Goal: Information Seeking & Learning: Learn about a topic

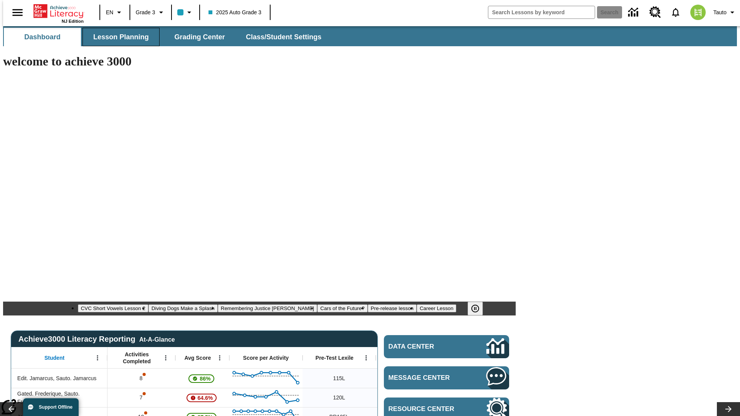
click at [118, 37] on span "Lesson Planning" at bounding box center [120, 37] width 55 height 9
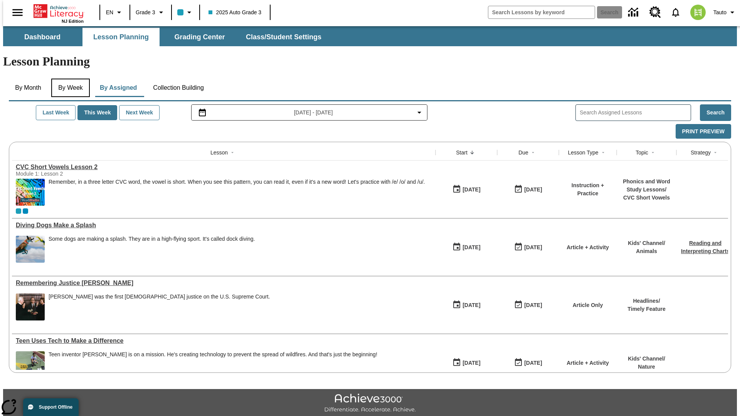
click at [69, 79] on button "By Week" at bounding box center [70, 88] width 39 height 18
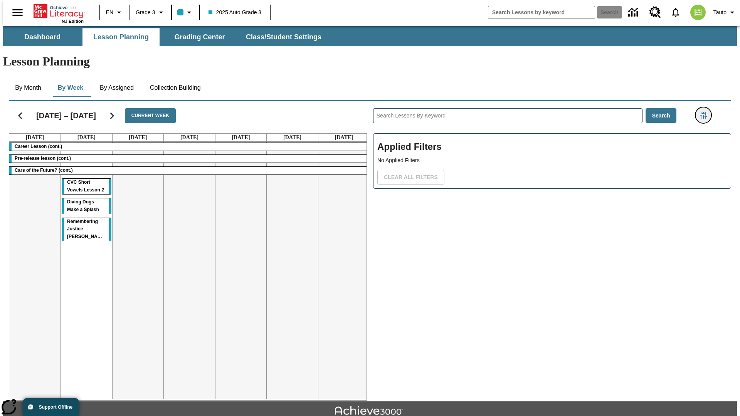
click at [706, 112] on icon "Filters Side menu" at bounding box center [703, 115] width 7 height 7
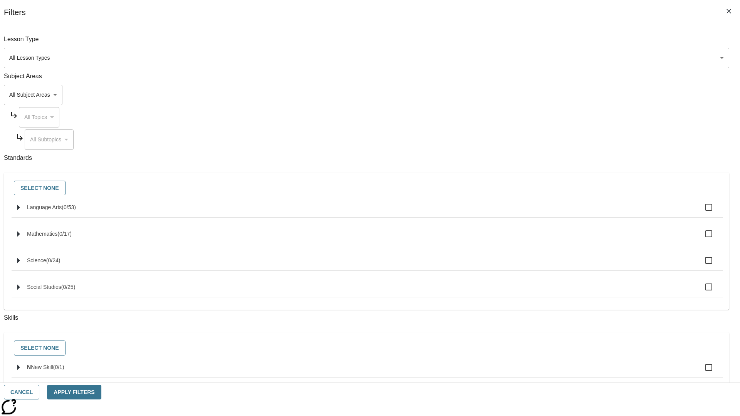
click at [555, 95] on body "Skip to main content NJ Edition EN Grade 3 2025 Auto Grade 3 Search 0 Tauto Das…" at bounding box center [370, 238] width 734 height 425
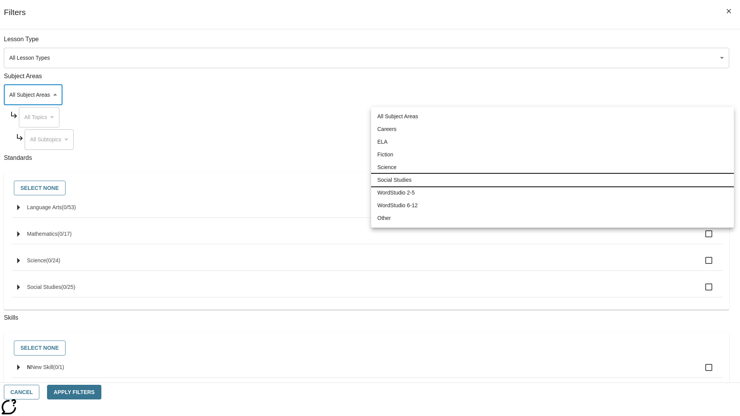
click at [552, 180] on li "Social Studies" at bounding box center [552, 180] width 363 height 13
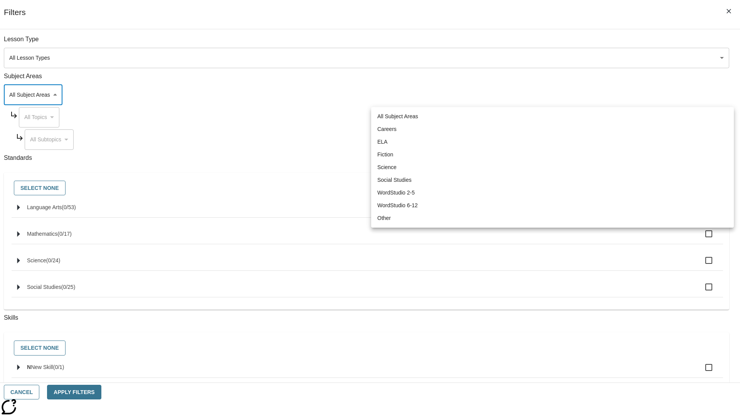
type input "3"
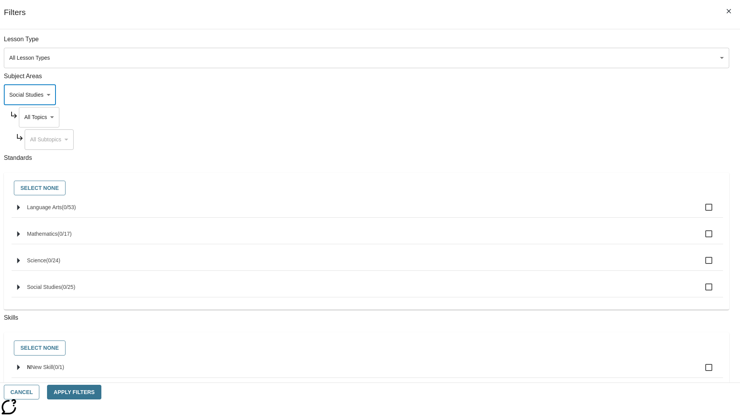
click at [562, 117] on body "Skip to main content NJ Edition EN Grade 3 2025 Auto Grade 3 Search 0 Tauto Das…" at bounding box center [370, 238] width 734 height 425
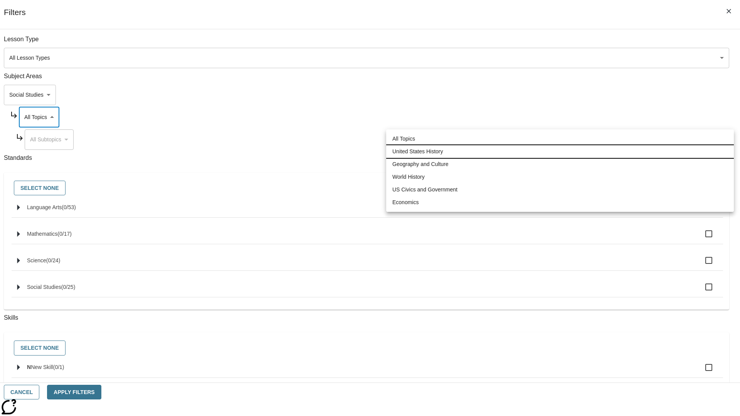
click at [560, 151] on li "United States History" at bounding box center [560, 151] width 348 height 13
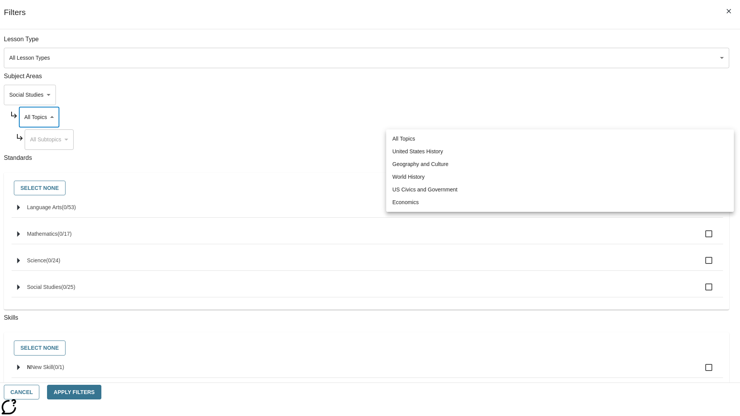
type input "184"
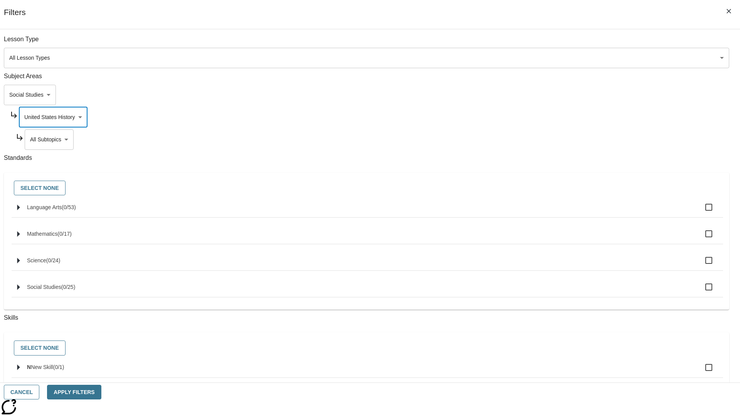
scroll to position [0, 0]
click at [565, 43] on body "Skip to main content NJ Edition EN Grade 3 2025 Auto Grade 3 Search 0 Tauto Das…" at bounding box center [370, 238] width 734 height 425
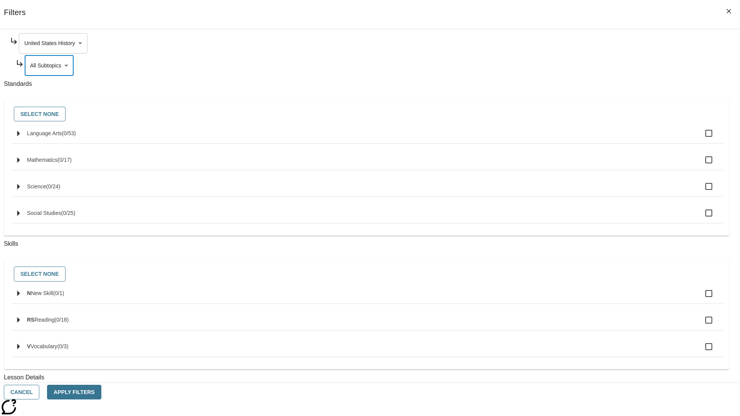
click at [562, 43] on body "Skip to main content NJ Edition EN Grade 3 2025 Auto Grade 3 Search 0 Tauto Das…" at bounding box center [370, 238] width 734 height 425
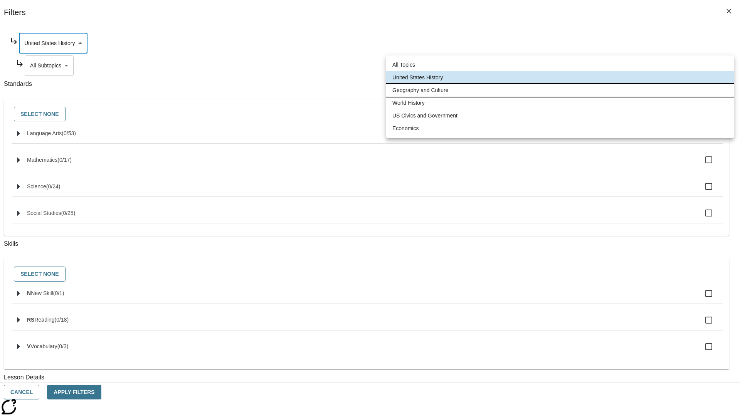
click at [560, 90] on li "Geography and Culture" at bounding box center [560, 90] width 348 height 13
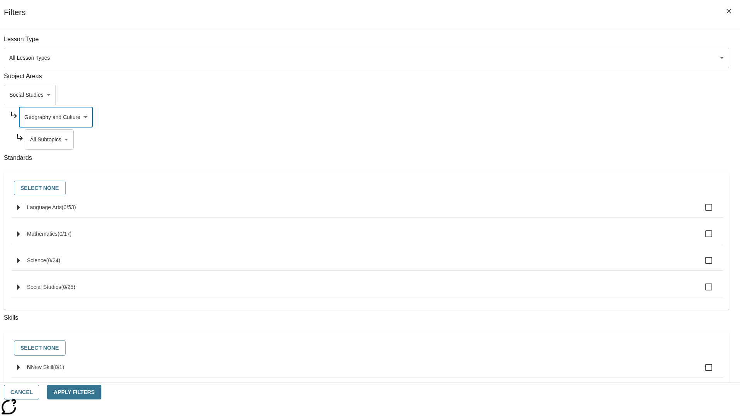
scroll to position [96, 0]
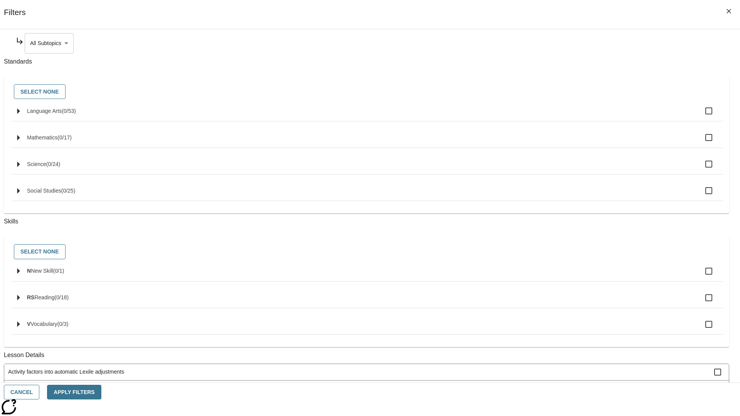
click at [565, 43] on body "Skip to main content NJ Edition EN Grade 3 2025 Auto Grade 3 Search 0 Tauto Das…" at bounding box center [370, 238] width 734 height 425
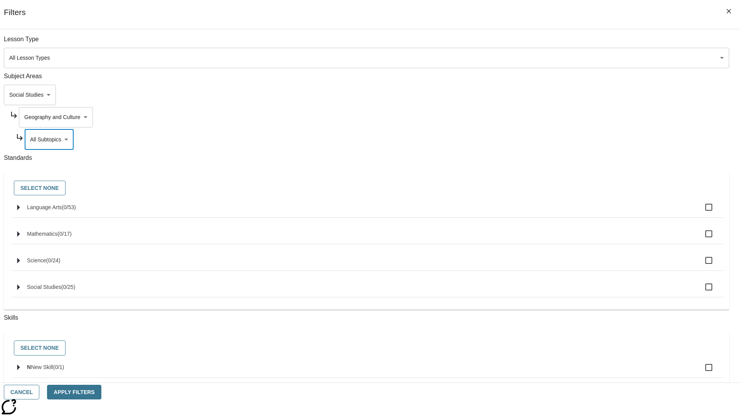
scroll to position [74, 0]
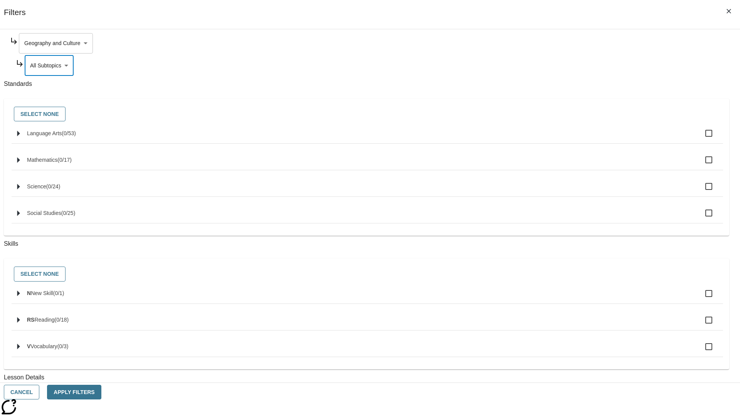
click at [562, 43] on body "Skip to main content NJ Edition EN Grade 3 2025 Auto Grade 3 Search 0 Tauto Das…" at bounding box center [370, 238] width 734 height 425
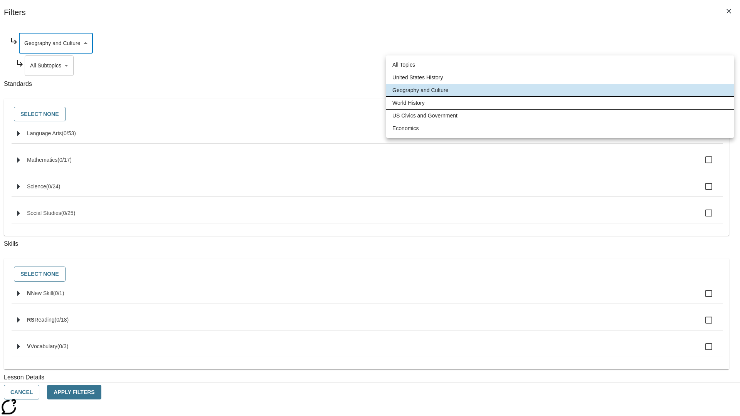
click at [560, 103] on li "World History" at bounding box center [560, 103] width 348 height 13
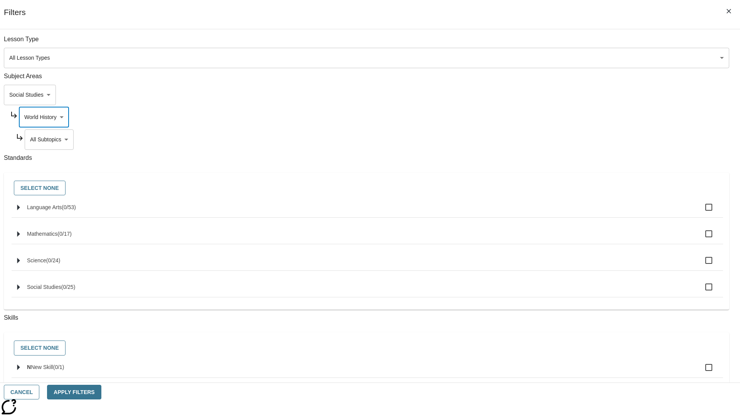
scroll to position [96, 0]
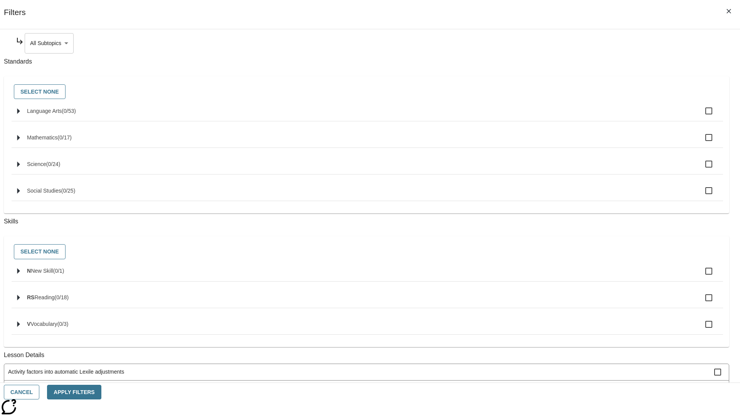
click at [565, 43] on body "Skip to main content NJ Edition EN Grade 3 2025 Auto Grade 3 Search 0 Tauto Das…" at bounding box center [370, 238] width 734 height 425
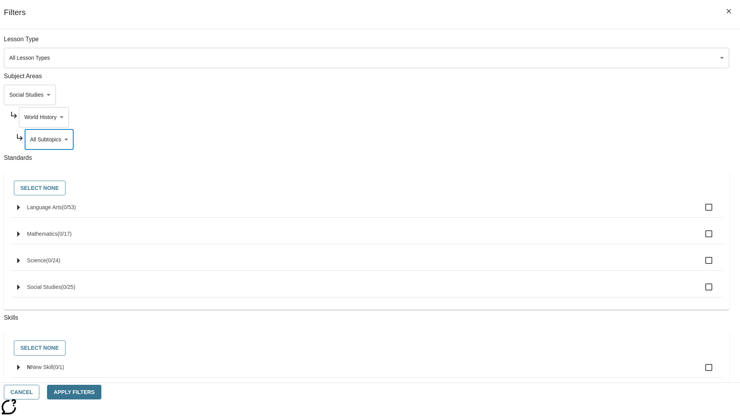
scroll to position [74, 0]
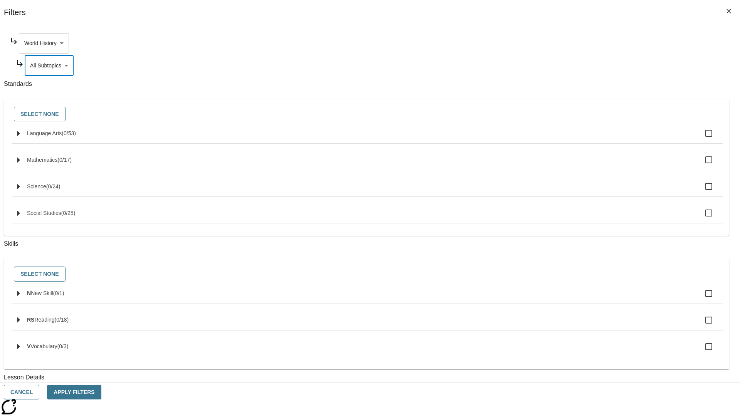
click at [562, 43] on body "Skip to main content NJ Edition EN Grade 3 2025 Auto Grade 3 Search 0 Tauto Das…" at bounding box center [370, 238] width 734 height 425
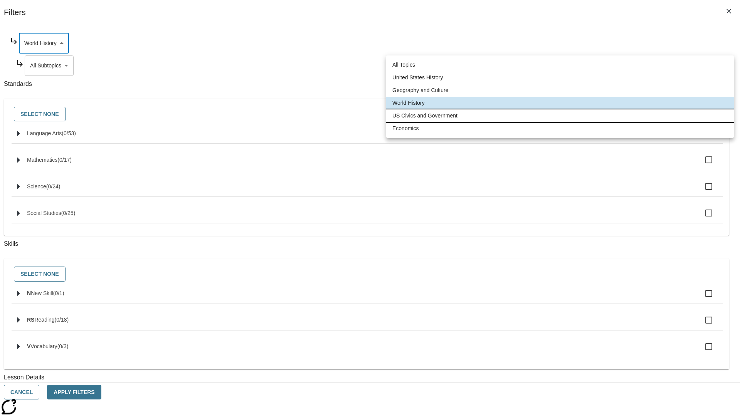
click at [560, 116] on li "US Civics and Government" at bounding box center [560, 115] width 348 height 13
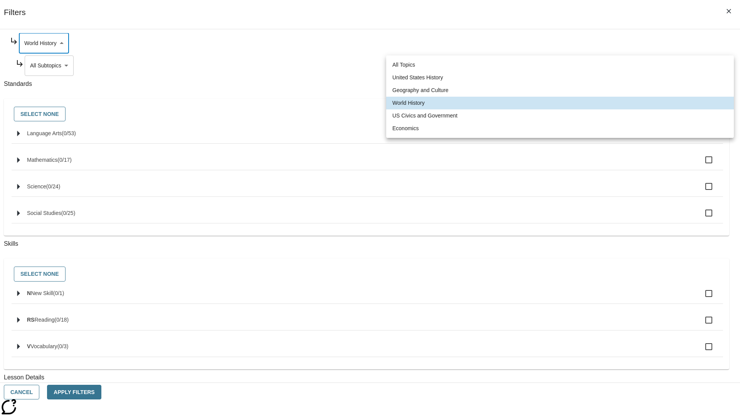
type input "194"
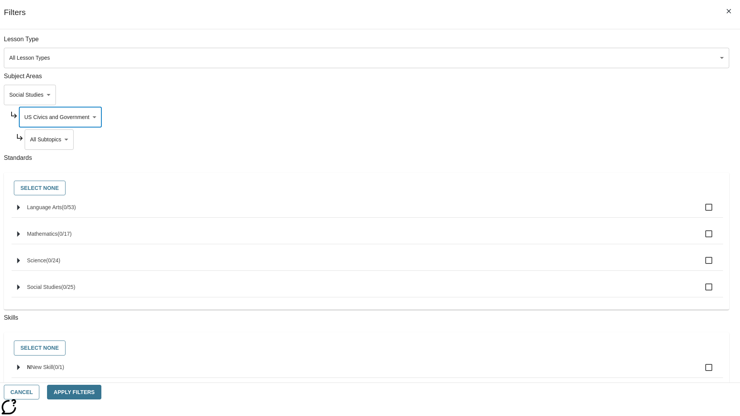
scroll to position [96, 0]
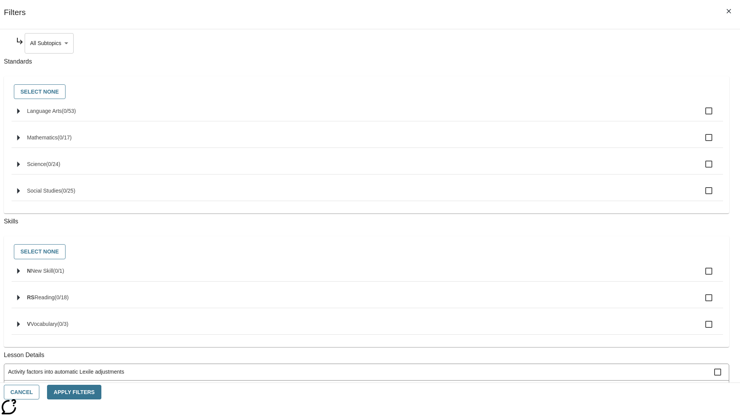
click at [565, 43] on body "Skip to main content NJ Edition EN Grade 3 2025 Auto Grade 3 Search 0 Tauto Das…" at bounding box center [370, 238] width 734 height 425
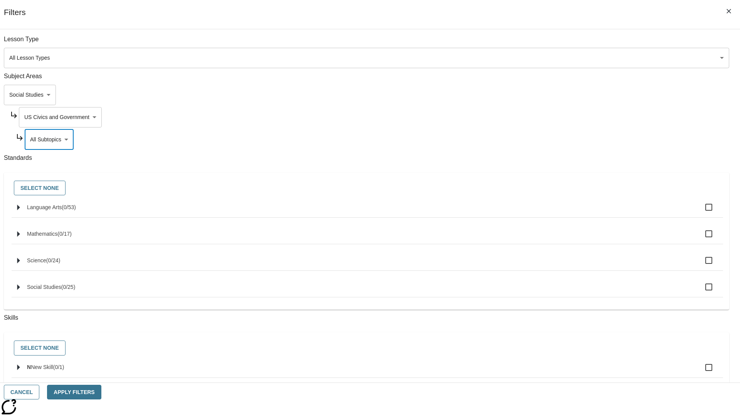
scroll to position [74, 0]
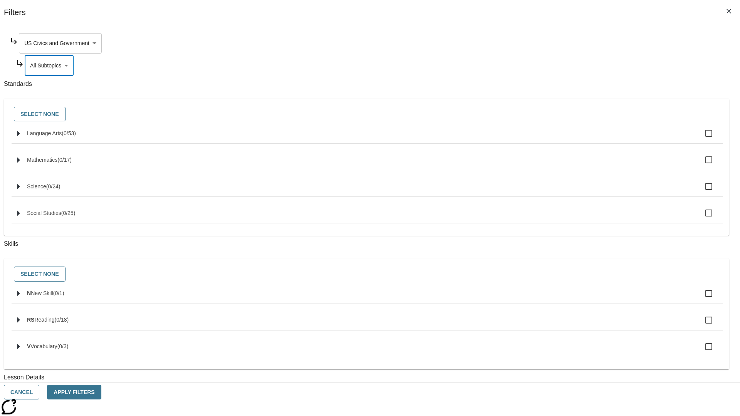
click at [562, 43] on body "Skip to main content NJ Edition EN Grade 3 2025 Auto Grade 3 Search 0 Tauto Das…" at bounding box center [370, 238] width 734 height 425
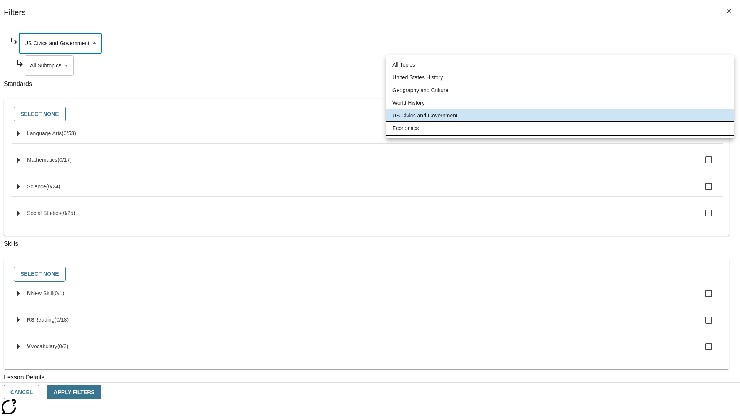
click at [560, 128] on li "Economics" at bounding box center [560, 128] width 348 height 13
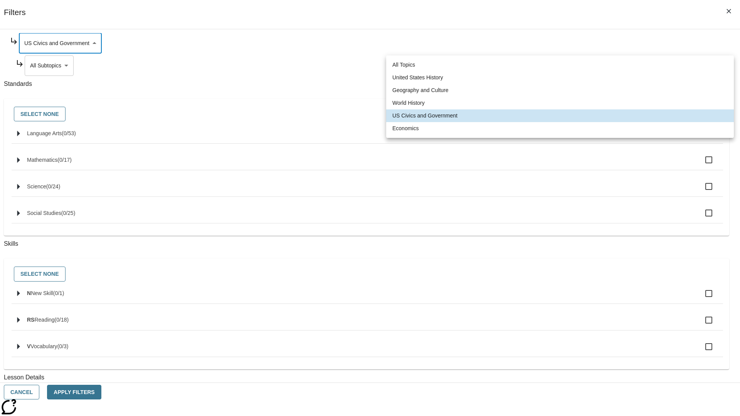
type input "195"
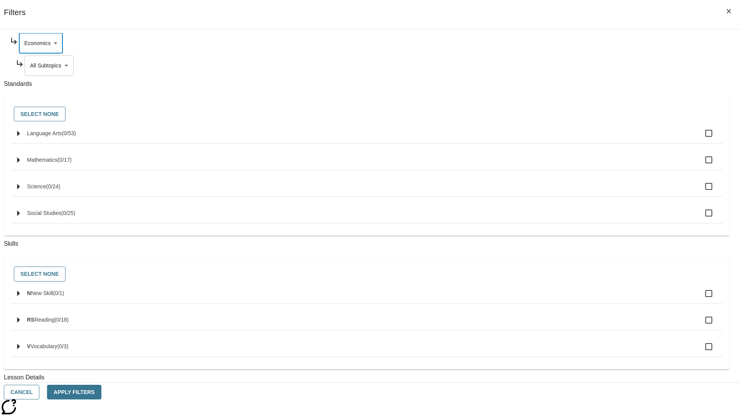
scroll to position [0, 0]
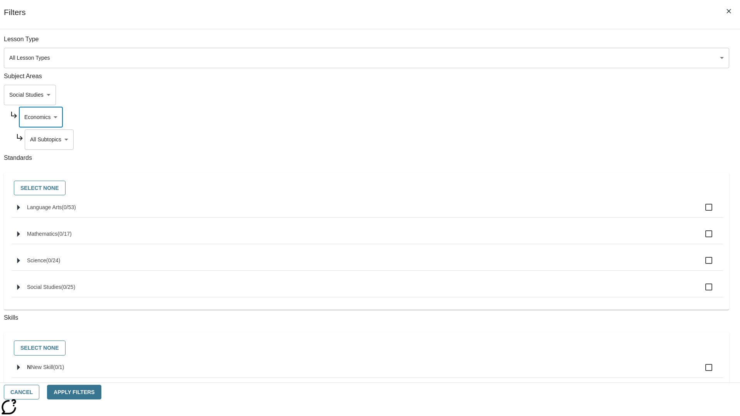
click at [565, 43] on body "Skip to main content NJ Edition EN Grade 3 2025 Auto Grade 3 Search 0 Tauto Das…" at bounding box center [370, 238] width 734 height 425
click at [555, 43] on body "Skip to main content NJ Edition EN Grade 3 2025 Auto Grade 3 Search 0 Tauto Das…" at bounding box center [370, 238] width 734 height 425
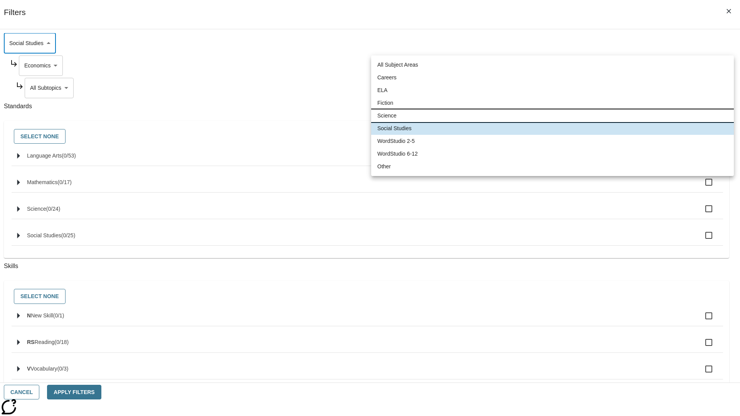
click at [552, 116] on li "Science" at bounding box center [552, 115] width 363 height 13
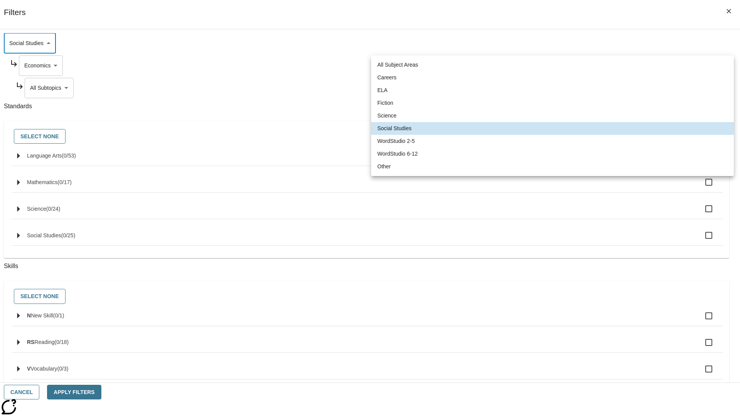
type input "2"
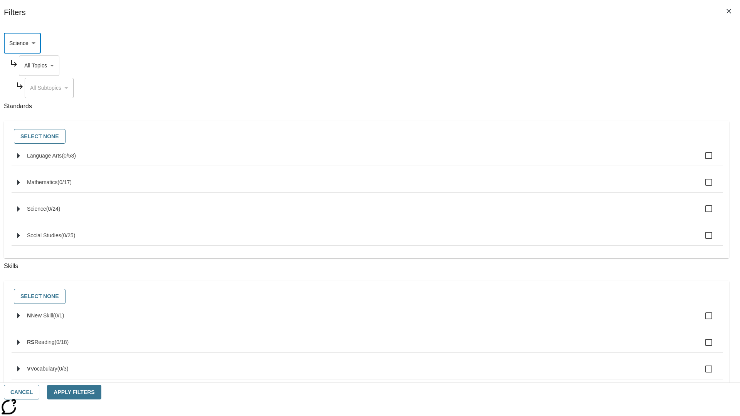
scroll to position [0, 0]
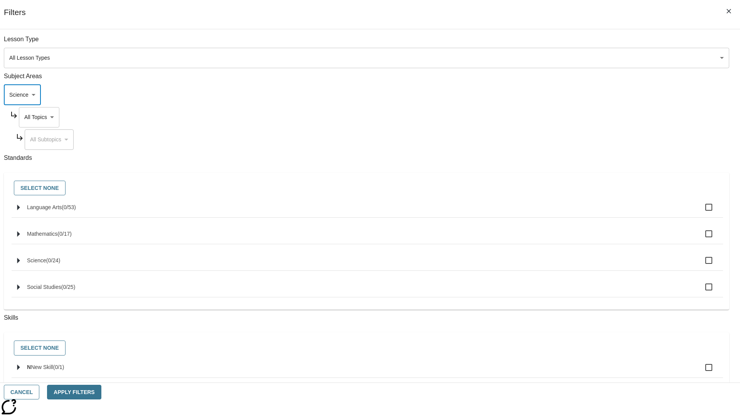
click at [562, 43] on body "Skip to main content NJ Edition EN Grade 3 2025 Auto Grade 3 Search 0 Tauto Das…" at bounding box center [370, 238] width 734 height 425
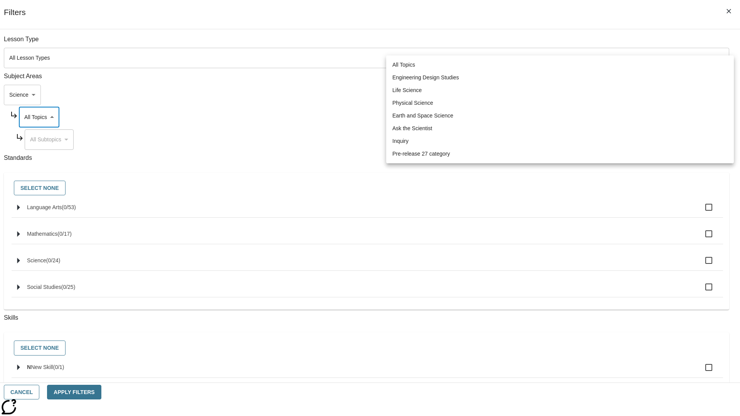
scroll to position [74, 0]
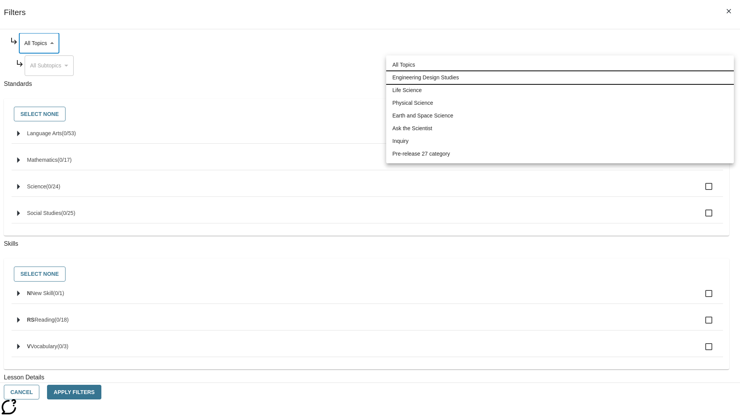
click at [560, 77] on li "Engineering Design Studies" at bounding box center [560, 77] width 348 height 13
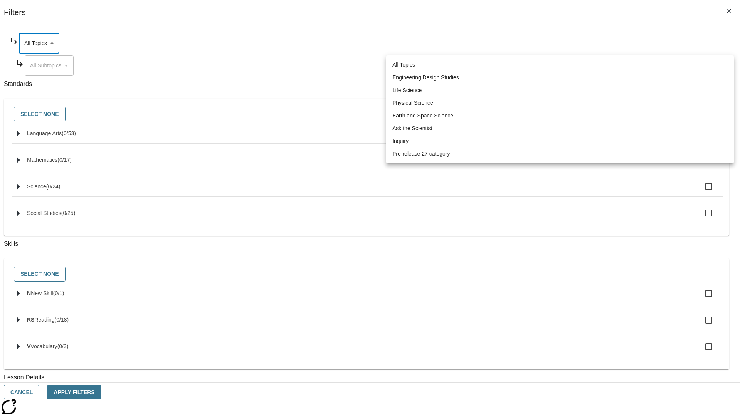
type input "187"
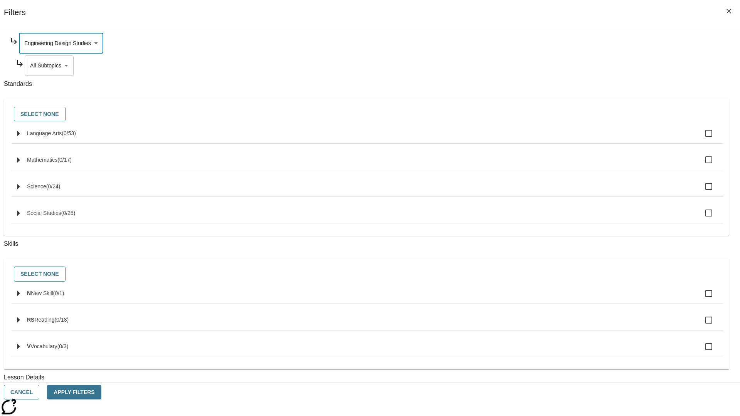
click at [565, 140] on body "Skip to main content NJ Edition EN Grade 3 2025 Auto Grade 3 Search 0 Tauto Das…" at bounding box center [370, 238] width 734 height 425
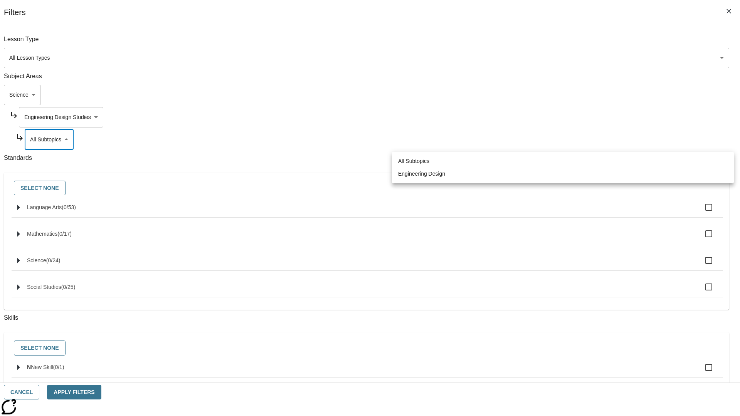
scroll to position [0, 0]
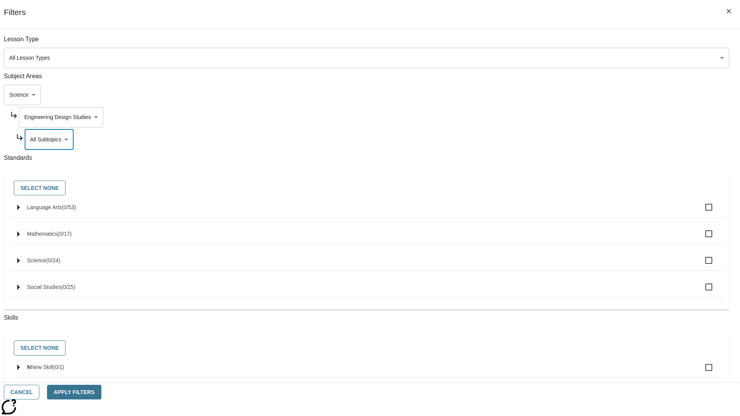
click at [562, 43] on body "Skip to main content NJ Edition EN Grade 3 2025 Auto Grade 3 Search 0 Tauto Das…" at bounding box center [370, 238] width 734 height 425
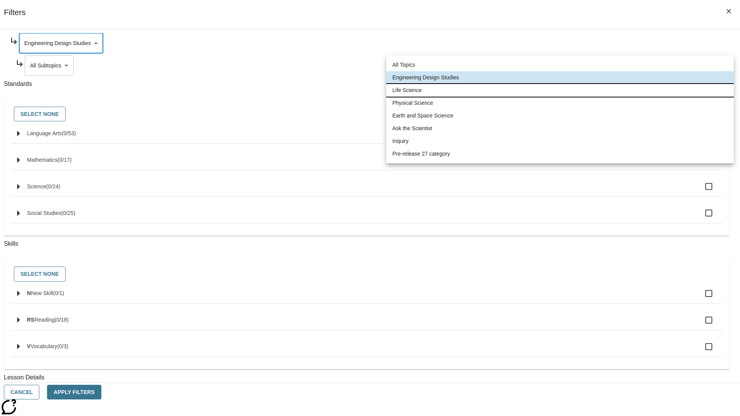
click at [560, 90] on li "Life Science" at bounding box center [560, 90] width 348 height 13
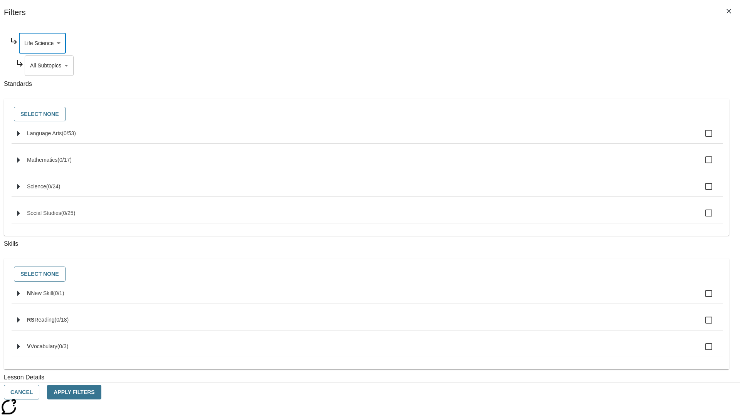
click at [565, 66] on body "Skip to main content NJ Edition EN Grade 3 2025 Auto Grade 3 Search 0 Tauto Das…" at bounding box center [370, 238] width 734 height 425
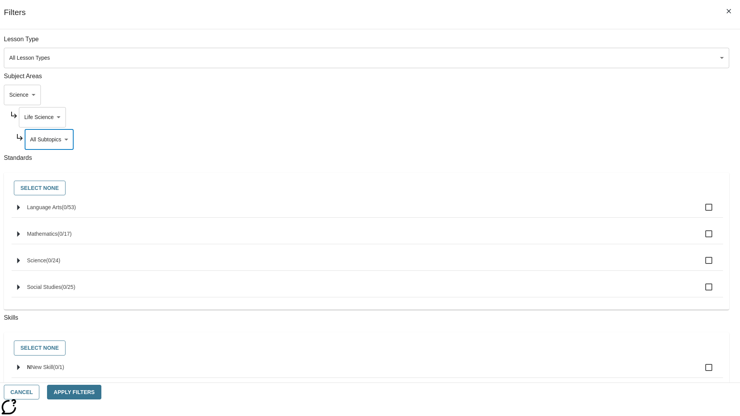
click at [562, 43] on body "Skip to main content NJ Edition EN Grade 3 2025 Auto Grade 3 Search 0 Tauto Das…" at bounding box center [370, 238] width 734 height 425
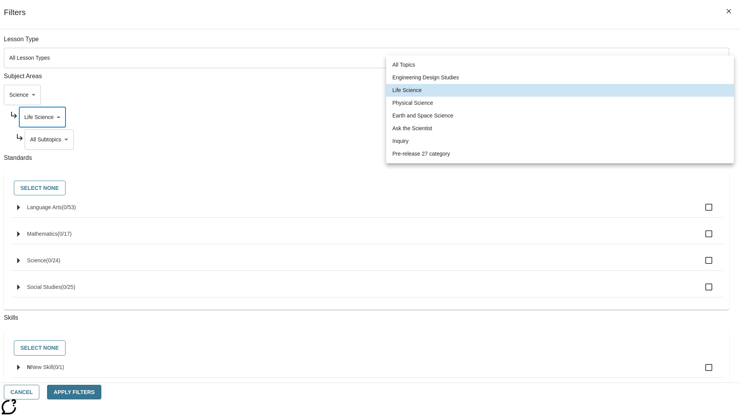
scroll to position [74, 0]
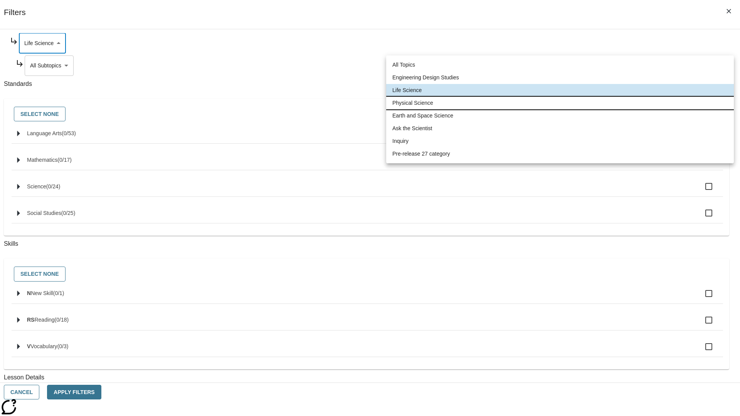
click at [560, 103] on li "Physical Science" at bounding box center [560, 103] width 348 height 13
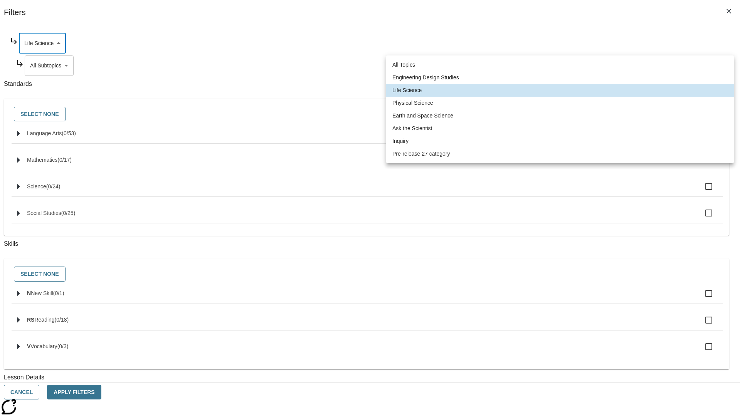
type input "190"
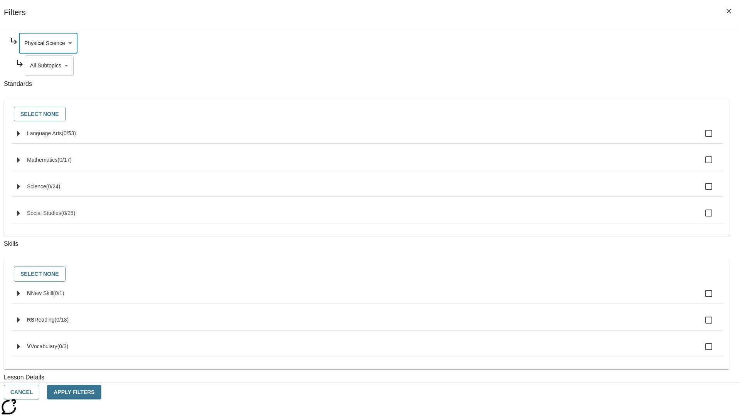
click at [565, 140] on body "Skip to main content NJ Edition EN Grade 3 2025 Auto Grade 3 Search 0 Tauto Das…" at bounding box center [370, 238] width 734 height 425
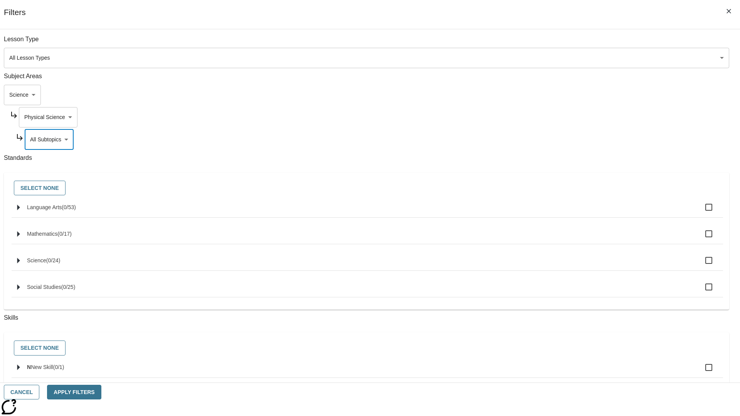
scroll to position [0, 0]
click at [562, 43] on body "Skip to main content NJ Edition EN Grade 3 2025 Auto Grade 3 Search 0 Tauto Das…" at bounding box center [370, 238] width 734 height 425
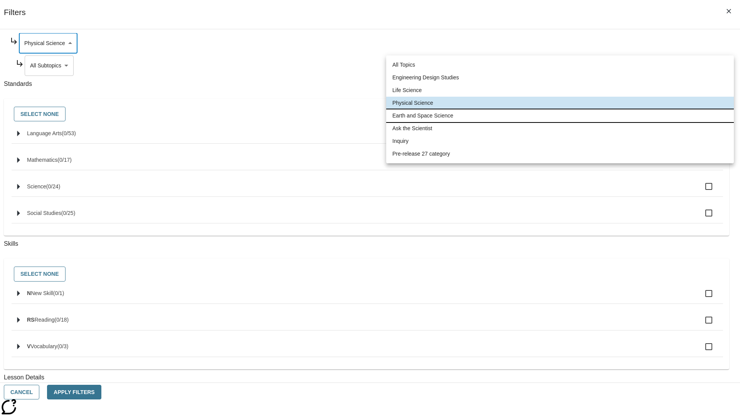
click at [560, 116] on li "Earth and Space Science" at bounding box center [560, 115] width 348 height 13
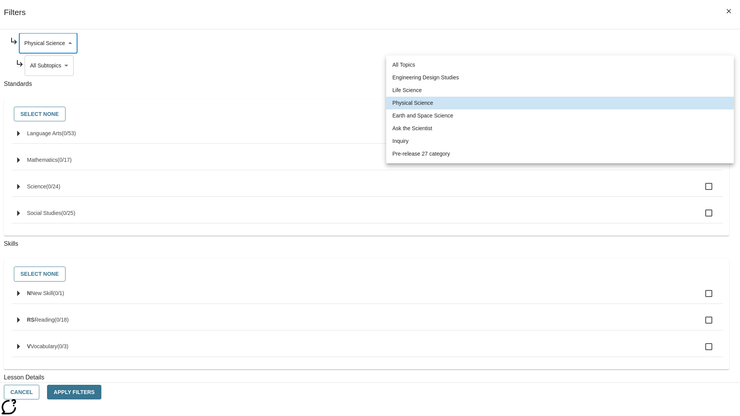
type input "192"
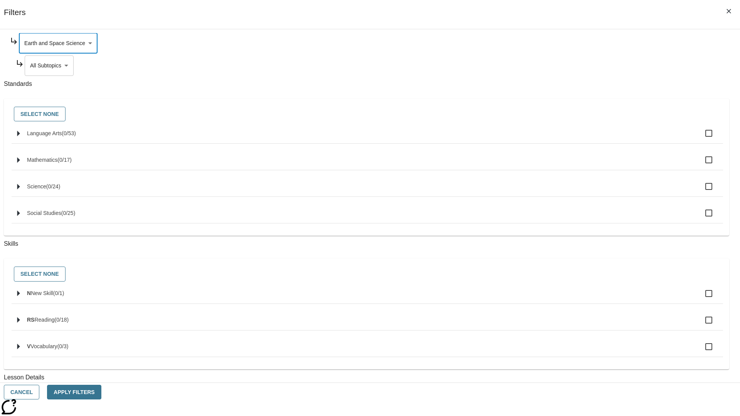
click at [565, 140] on body "Skip to main content NJ Edition EN Grade 3 2025 Auto Grade 3 Search 0 Tauto Das…" at bounding box center [370, 238] width 734 height 425
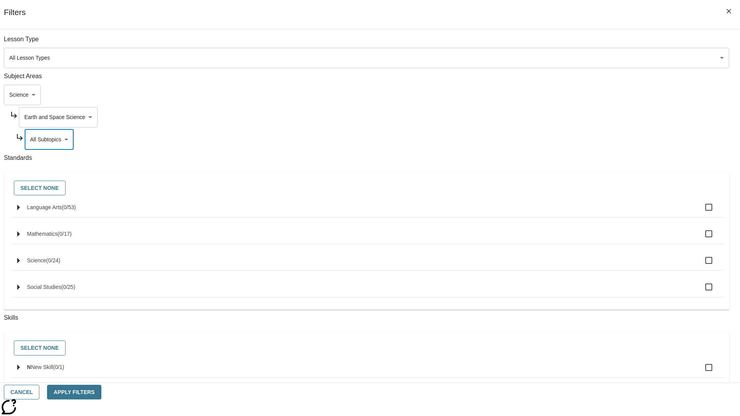
scroll to position [0, 0]
click at [562, 43] on body "Skip to main content NJ Edition EN Grade 3 2025 Auto Grade 3 Search 0 Tauto Das…" at bounding box center [370, 238] width 734 height 425
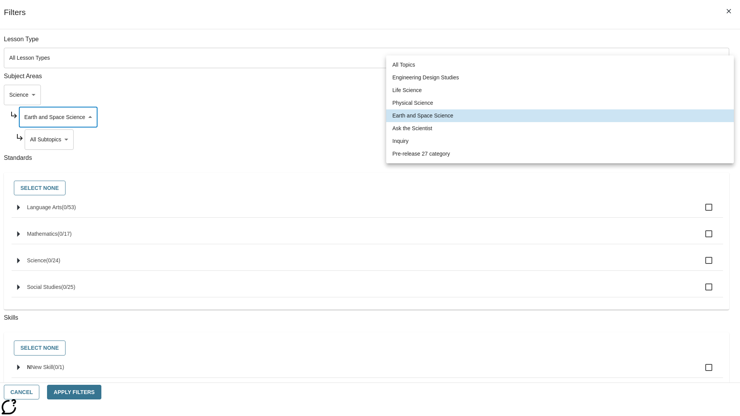
scroll to position [74, 0]
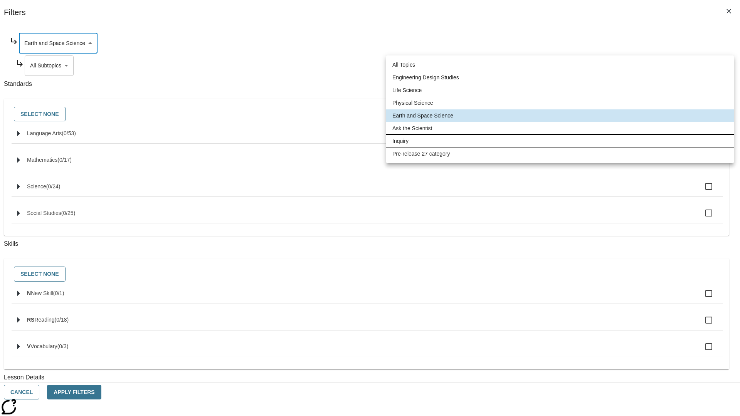
click at [560, 141] on li "Inquiry" at bounding box center [560, 141] width 348 height 13
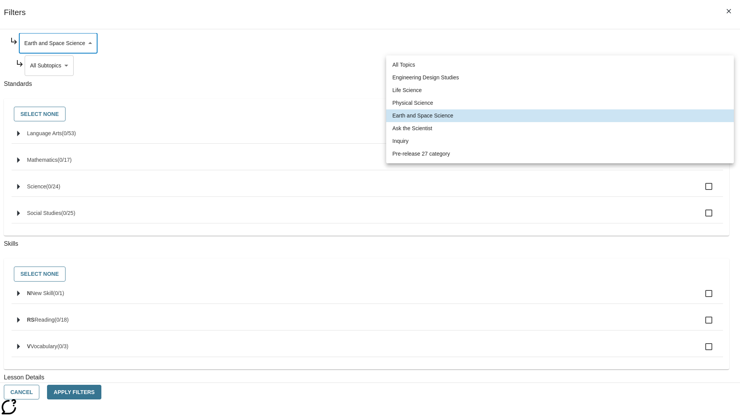
type input "251"
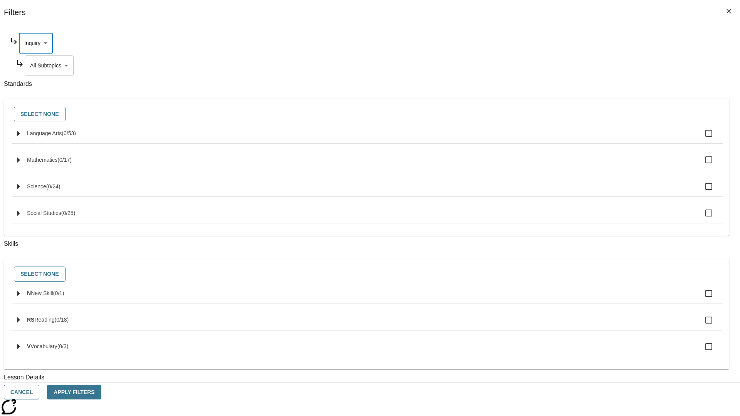
click at [565, 140] on body "Skip to main content NJ Edition EN Grade 3 2025 Auto Grade 3 Search 0 Tauto Das…" at bounding box center [370, 238] width 734 height 425
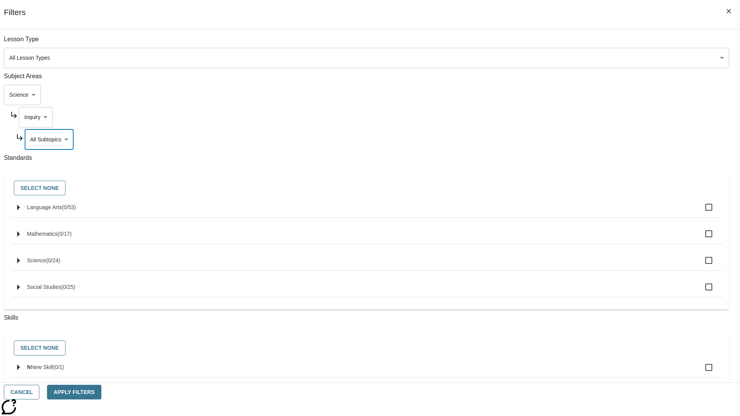
click at [562, 117] on body "Skip to main content NJ Edition EN Grade 3 2025 Auto Grade 3 Search 0 Tauto Das…" at bounding box center [370, 238] width 734 height 425
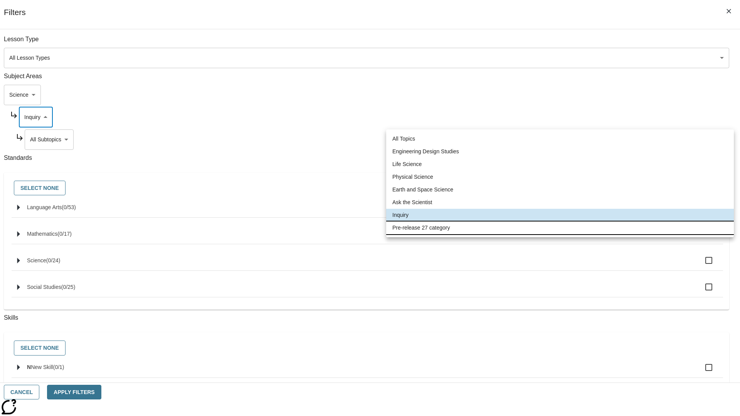
click at [560, 228] on li "Pre-release 27 category" at bounding box center [560, 228] width 348 height 13
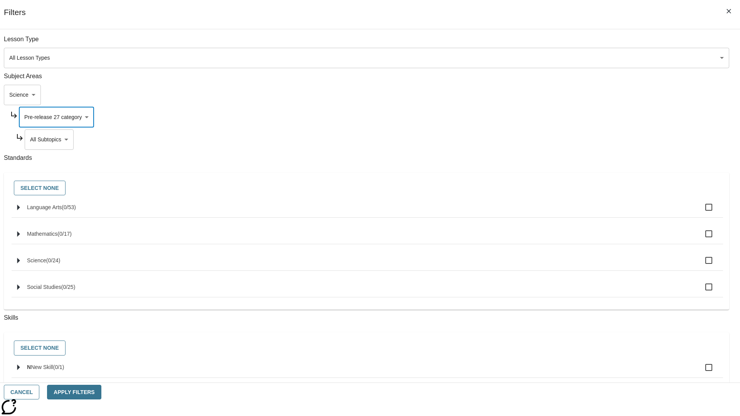
type input "271"
click at [565, 43] on body "Skip to main content NJ Edition EN Grade 3 2025 Auto Grade 3 Search 0 Tauto Das…" at bounding box center [370, 238] width 734 height 425
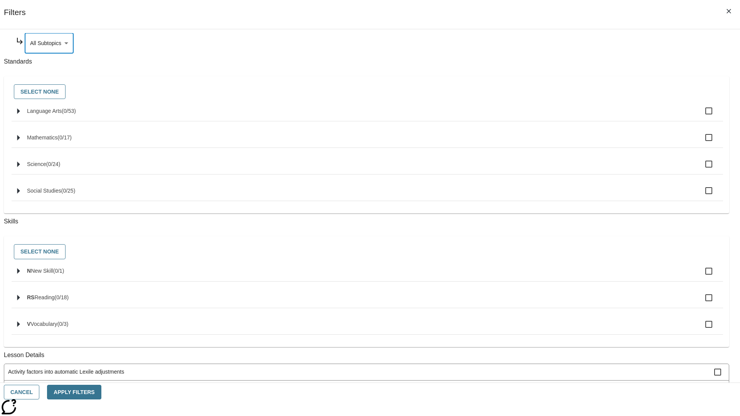
click at [555, 95] on body "Skip to main content NJ Edition EN Grade 3 2025 Auto Grade 3 Search 0 Tauto Das…" at bounding box center [370, 238] width 734 height 425
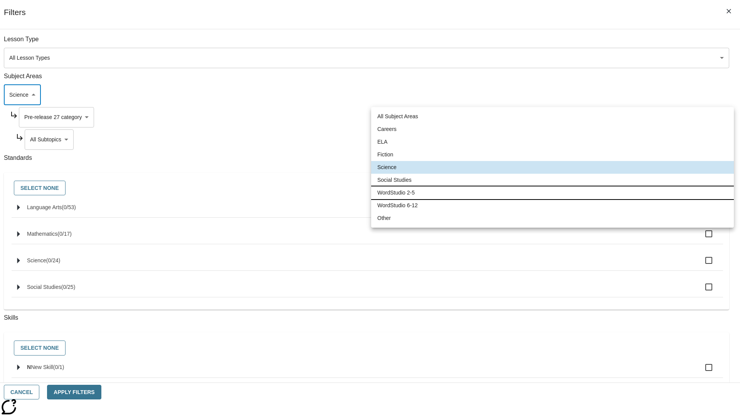
click at [552, 193] on li "WordStudio 2-5" at bounding box center [552, 193] width 363 height 13
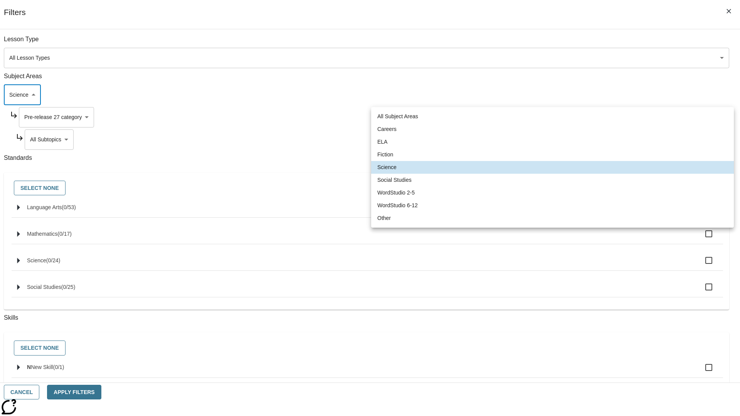
type input "6"
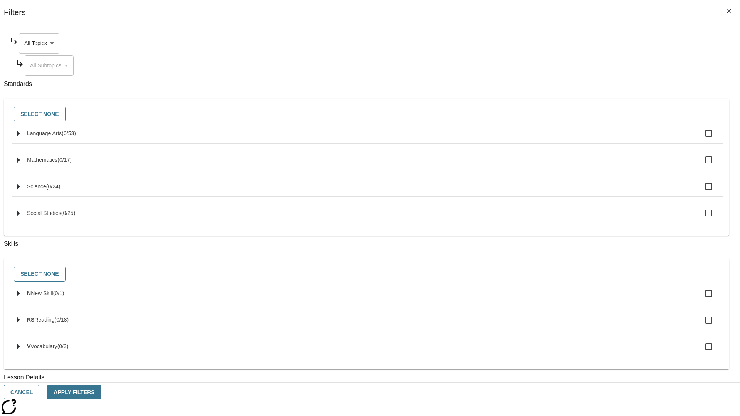
click at [562, 43] on body "Skip to main content NJ Edition EN Grade 3 2025 Auto Grade 3 Search 0 Tauto Das…" at bounding box center [370, 238] width 734 height 425
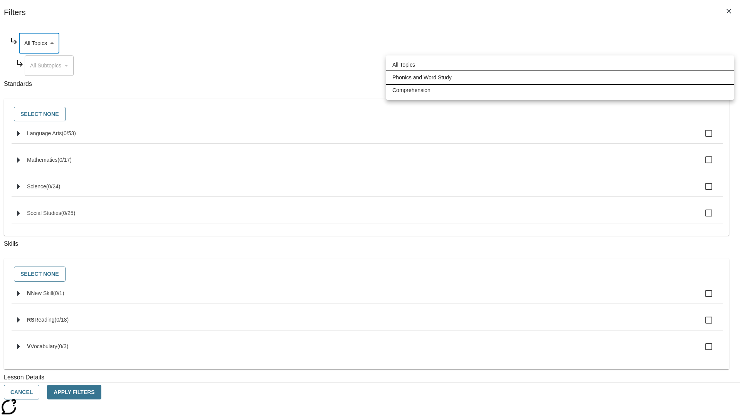
click at [560, 77] on li "Phonics and Word Study" at bounding box center [560, 77] width 348 height 13
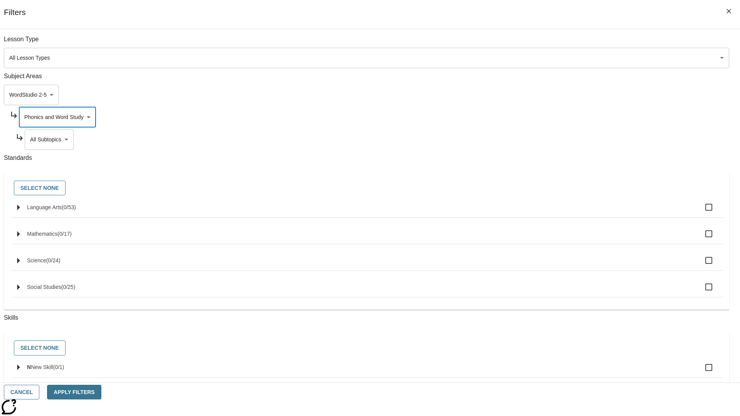
click at [565, 43] on body "Skip to main content NJ Edition EN Grade 3 2025 Auto Grade 3 Search 0 Tauto Das…" at bounding box center [370, 238] width 734 height 425
click at [562, 117] on body "Skip to main content NJ Edition EN Grade 3 2025 Auto Grade 3 Search 0 Tauto Das…" at bounding box center [370, 238] width 734 height 425
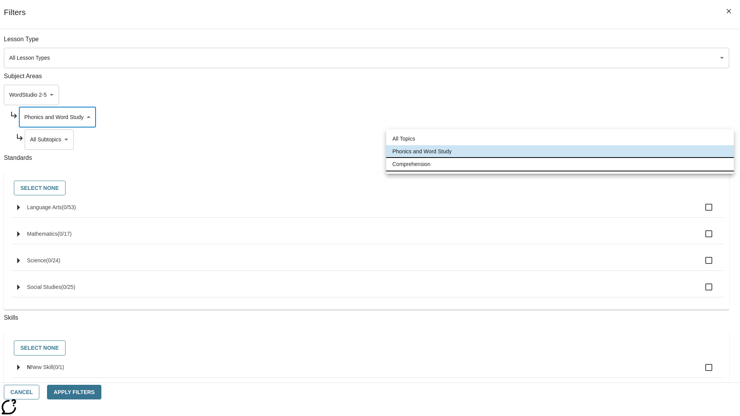
click at [560, 164] on li "Comprehension" at bounding box center [560, 164] width 348 height 13
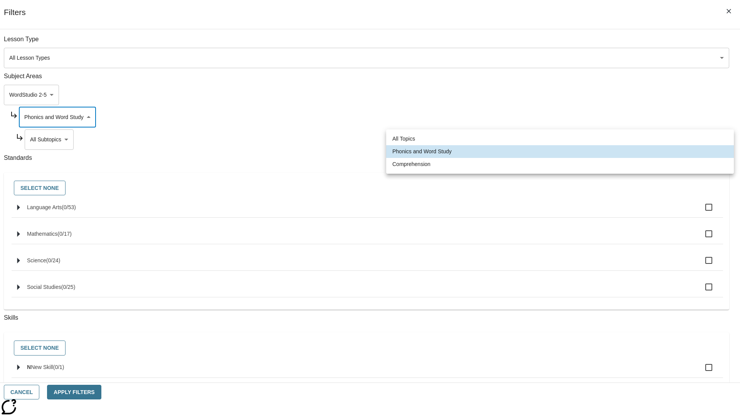
type input "252"
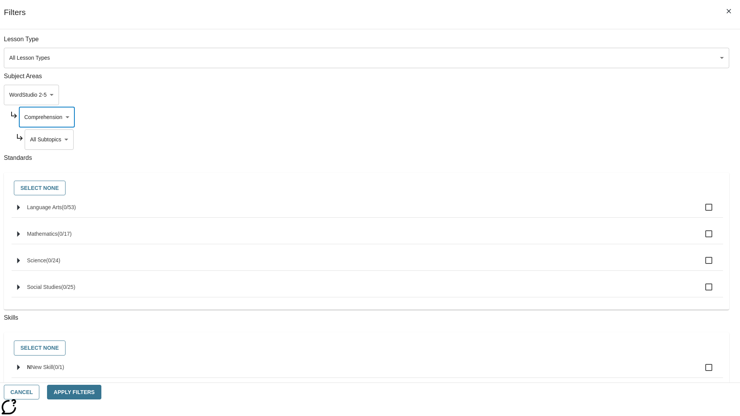
click at [565, 140] on body "Skip to main content NJ Edition EN Grade 3 2025 Auto Grade 3 Search 0 Tauto Das…" at bounding box center [370, 238] width 734 height 425
click at [39, 392] on button "Cancel" at bounding box center [21, 392] width 35 height 15
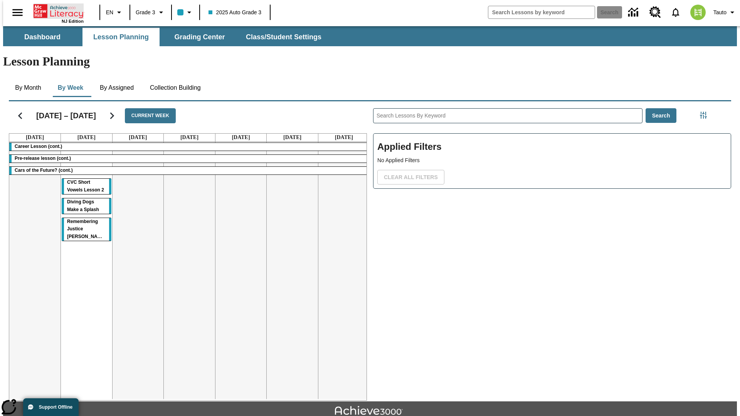
click at [55, 10] on icon "Home" at bounding box center [59, 10] width 51 height 15
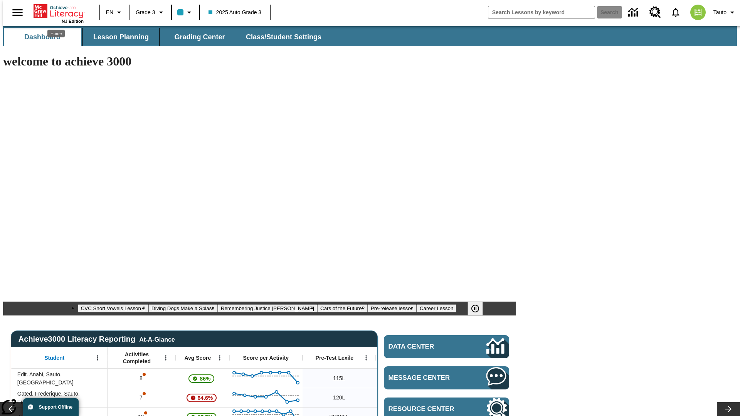
click at [118, 37] on span "Lesson Planning" at bounding box center [120, 37] width 55 height 9
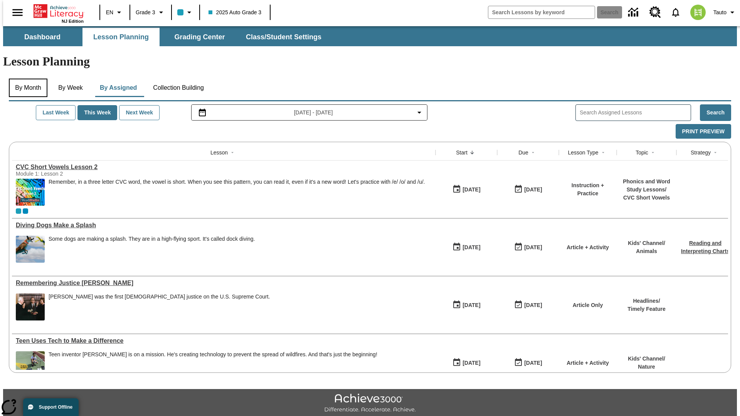
click at [26, 79] on button "By Month" at bounding box center [28, 88] width 39 height 18
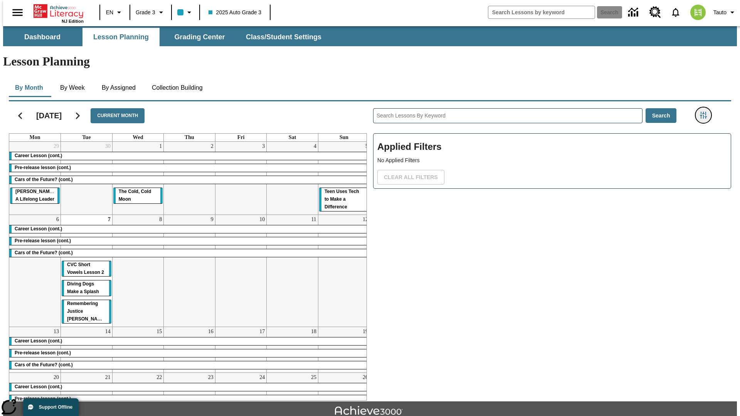
click at [706, 112] on icon "Filters Side menu" at bounding box center [703, 115] width 7 height 7
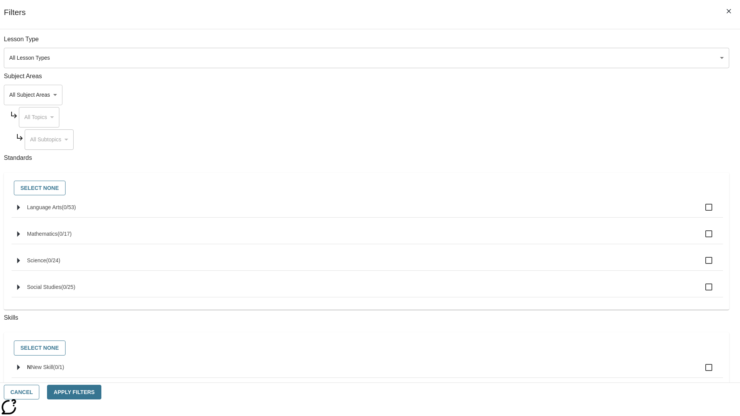
click at [555, 95] on body "Skip to main content [GEOGRAPHIC_DATA] Edition EN Grade 3 2025 Auto Grade 3 Sea…" at bounding box center [370, 238] width 734 height 425
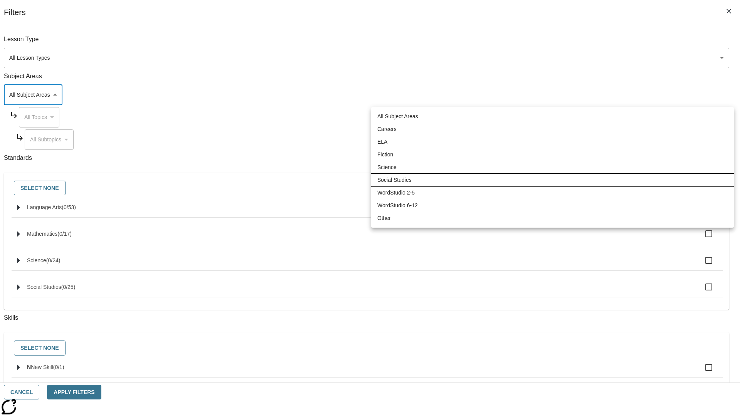
click at [552, 180] on li "Social Studies" at bounding box center [552, 180] width 363 height 13
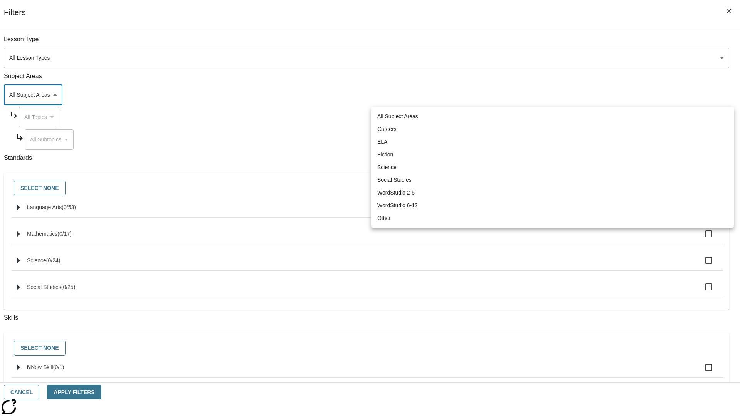
type input "3"
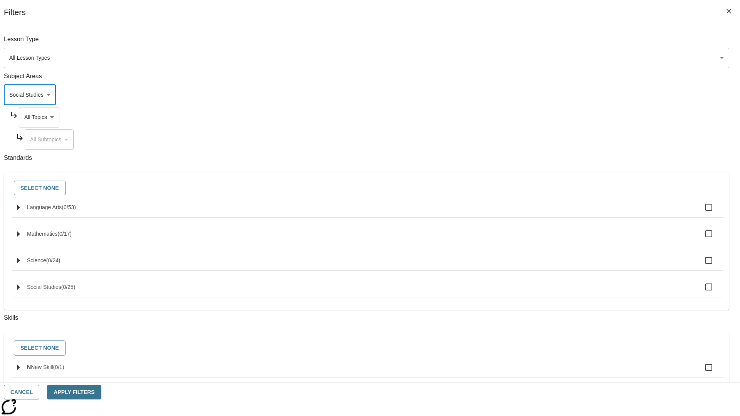
click at [562, 117] on body "Skip to main content [GEOGRAPHIC_DATA] Edition EN Grade 3 2025 Auto Grade 3 Sea…" at bounding box center [370, 238] width 734 height 425
click at [565, 140] on body "Skip to main content [GEOGRAPHIC_DATA] Edition EN Grade 3 2025 Auto Grade 3 Sea…" at bounding box center [370, 238] width 734 height 425
click at [562, 117] on body "Skip to main content [GEOGRAPHIC_DATA] Edition EN Grade 3 2025 Auto Grade 3 Sea…" at bounding box center [370, 238] width 734 height 425
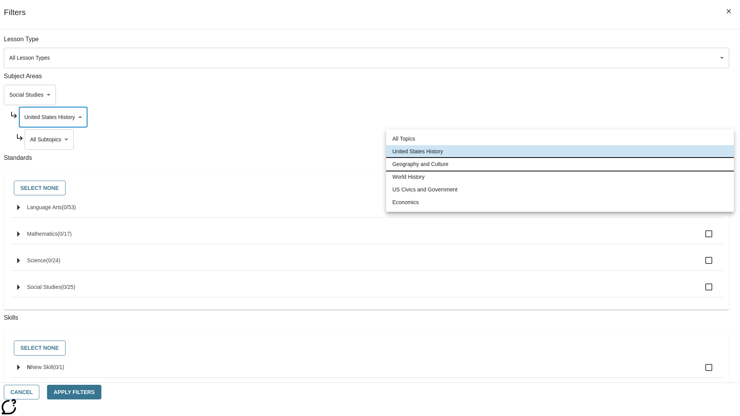
click at [560, 164] on li "Geography and Culture" at bounding box center [560, 164] width 348 height 13
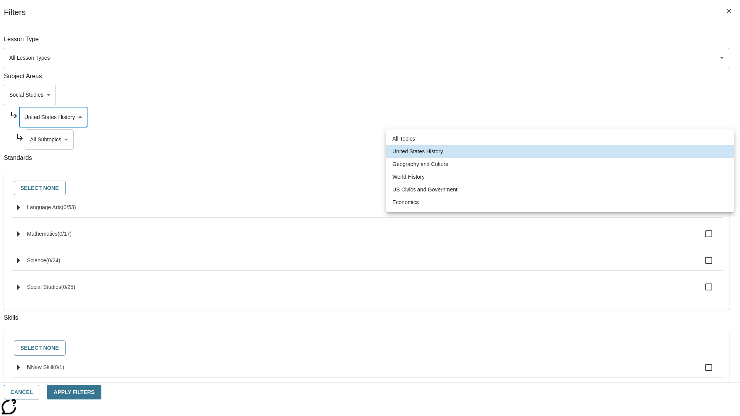
type input "186"
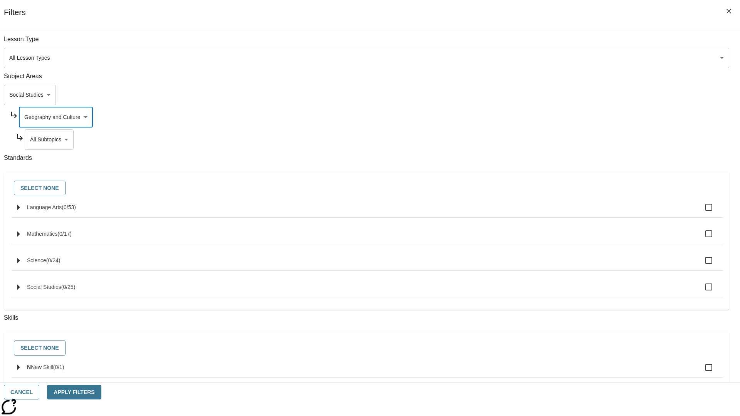
click at [565, 140] on body "Skip to main content [GEOGRAPHIC_DATA] Edition EN Grade 3 2025 Auto Grade 3 Sea…" at bounding box center [370, 238] width 734 height 425
click at [562, 43] on body "Skip to main content [GEOGRAPHIC_DATA] Edition EN Grade 3 2025 Auto Grade 3 Sea…" at bounding box center [370, 238] width 734 height 425
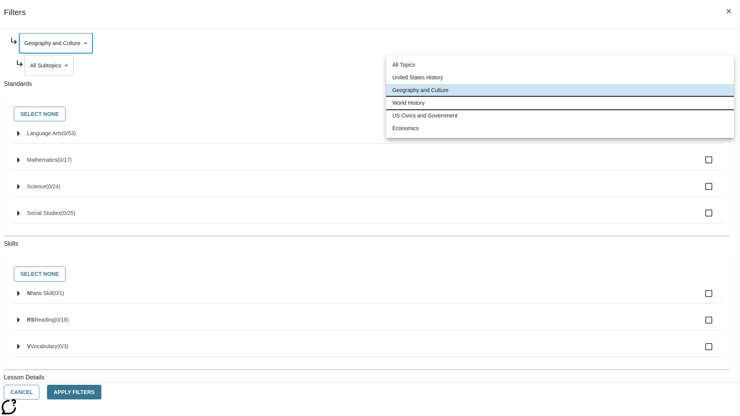
click at [560, 103] on li "World History" at bounding box center [560, 103] width 348 height 13
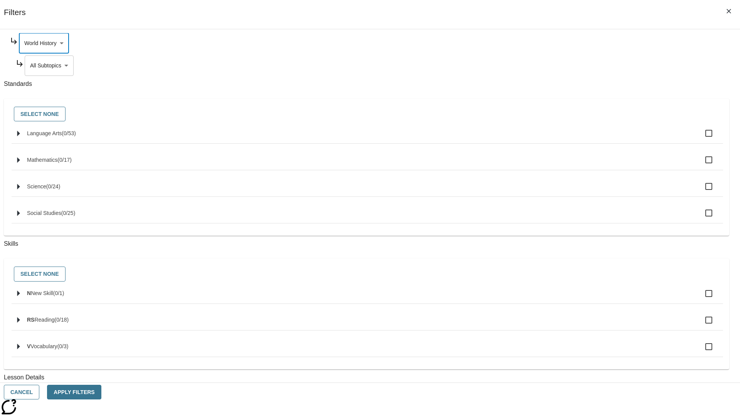
type input "193"
click at [565, 140] on body "Skip to main content [GEOGRAPHIC_DATA] Edition EN Grade 3 2025 Auto Grade 3 Sea…" at bounding box center [370, 238] width 734 height 425
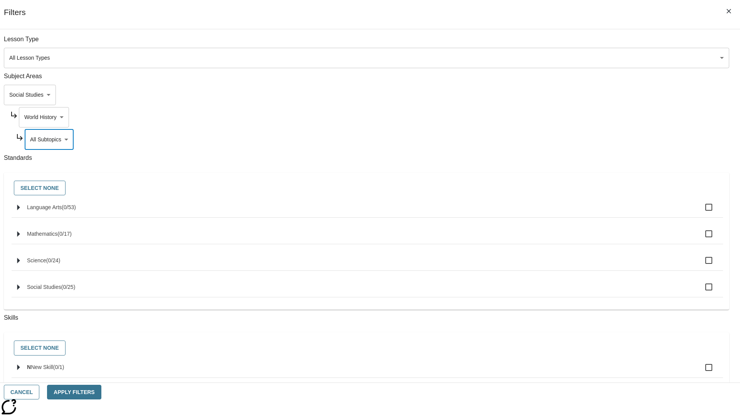
click at [562, 43] on body "Skip to main content [GEOGRAPHIC_DATA] Edition EN Grade 3 2025 Auto Grade 3 Sea…" at bounding box center [370, 238] width 734 height 425
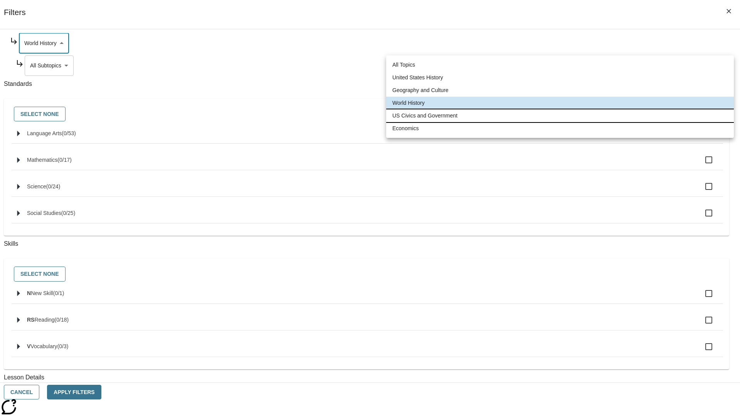
click at [560, 116] on li "US Civics and Government" at bounding box center [560, 115] width 348 height 13
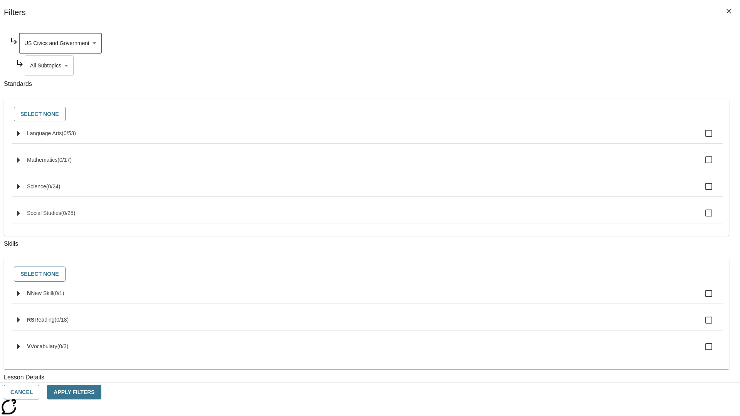
click at [565, 140] on body "Skip to main content [GEOGRAPHIC_DATA] Edition EN Grade 3 2025 Auto Grade 3 Sea…" at bounding box center [370, 238] width 734 height 425
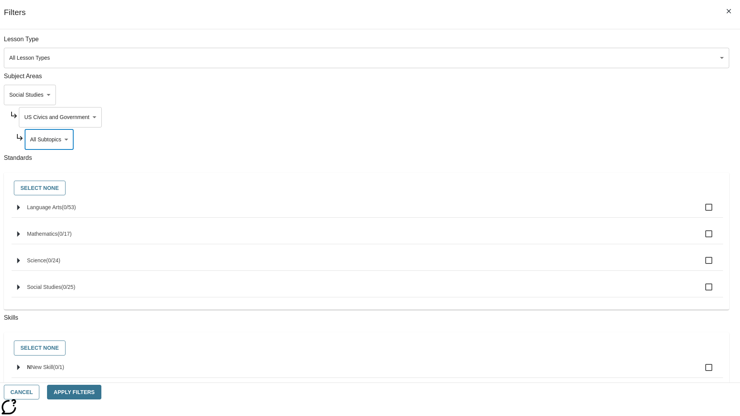
click at [562, 117] on body "Skip to main content [GEOGRAPHIC_DATA] Edition EN Grade 3 2025 Auto Grade 3 Sea…" at bounding box center [370, 238] width 734 height 425
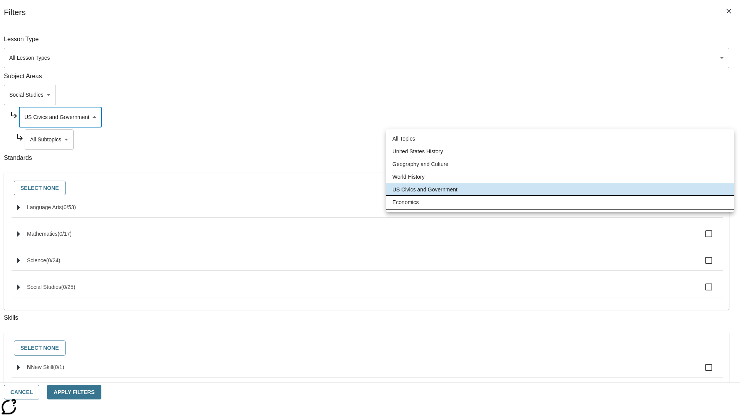
click at [560, 202] on li "Economics" at bounding box center [560, 202] width 348 height 13
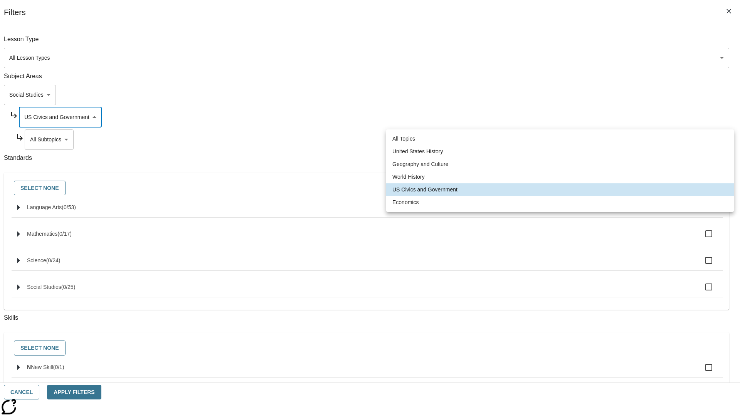
type input "195"
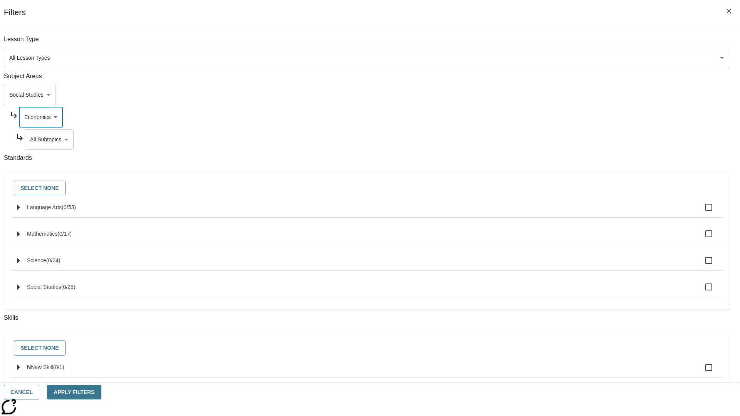
click at [565, 140] on body "Skip to main content [GEOGRAPHIC_DATA] Edition EN Grade 3 2025 Auto Grade 3 Sea…" at bounding box center [370, 238] width 734 height 425
click at [555, 43] on body "Skip to main content [GEOGRAPHIC_DATA] Edition EN Grade 3 2025 Auto Grade 3 Sea…" at bounding box center [370, 238] width 734 height 425
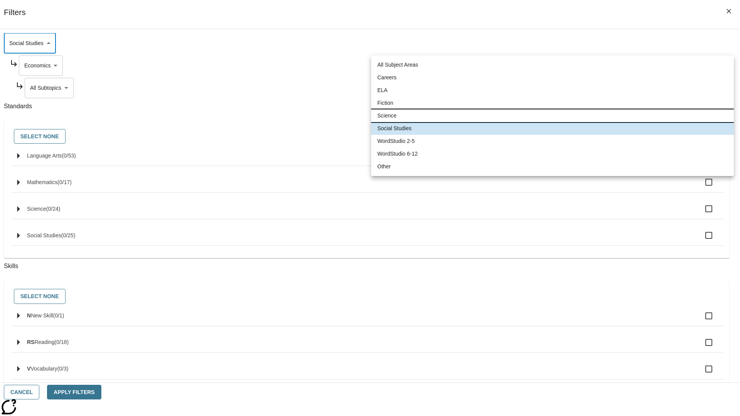
click at [552, 116] on li "Science" at bounding box center [552, 115] width 363 height 13
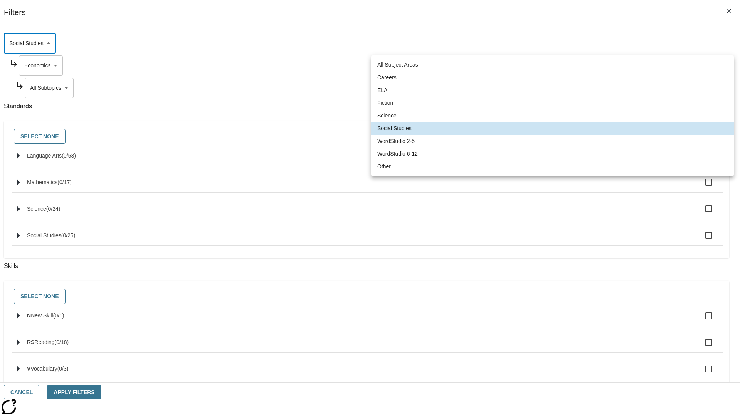
type input "2"
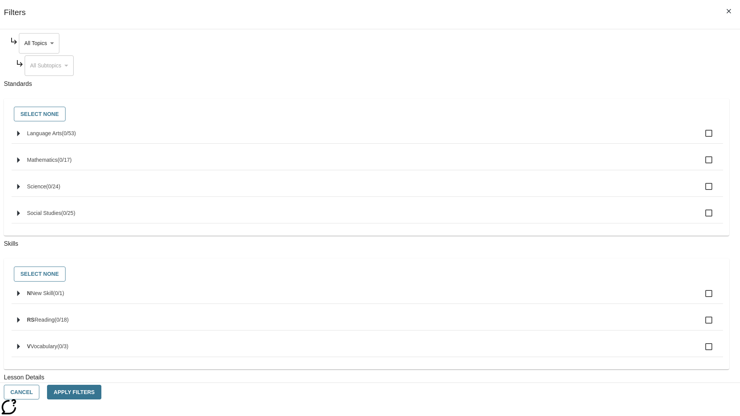
click at [562, 43] on body "Skip to main content [GEOGRAPHIC_DATA] Edition EN Grade 3 2025 Auto Grade 3 Sea…" at bounding box center [370, 238] width 734 height 425
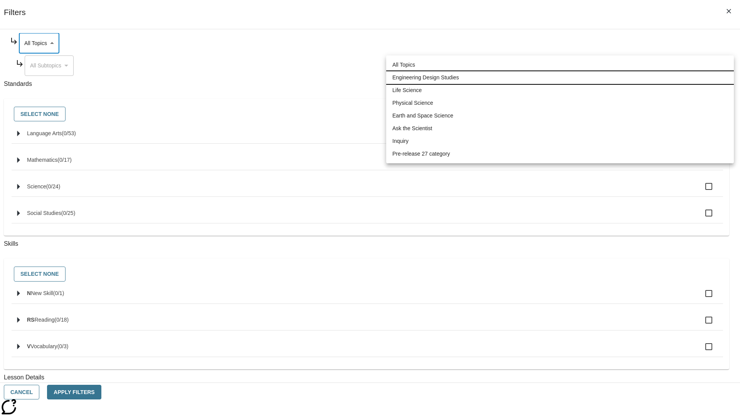
click at [560, 77] on li "Engineering Design Studies" at bounding box center [560, 77] width 348 height 13
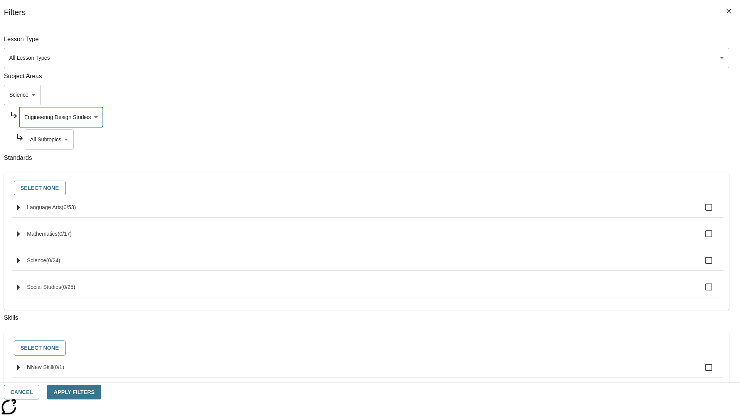
click at [565, 43] on body "Skip to main content [GEOGRAPHIC_DATA] Edition EN Grade 3 2025 Auto Grade 3 Sea…" at bounding box center [370, 238] width 734 height 425
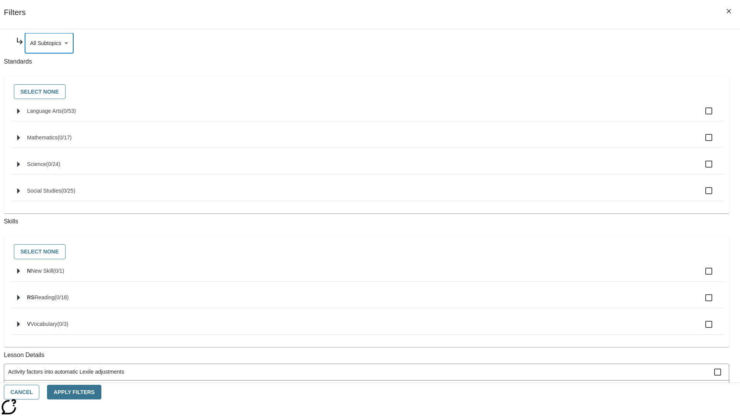
click at [562, 117] on body "Skip to main content [GEOGRAPHIC_DATA] Edition EN Grade 3 2025 Auto Grade 3 Sea…" at bounding box center [370, 238] width 734 height 425
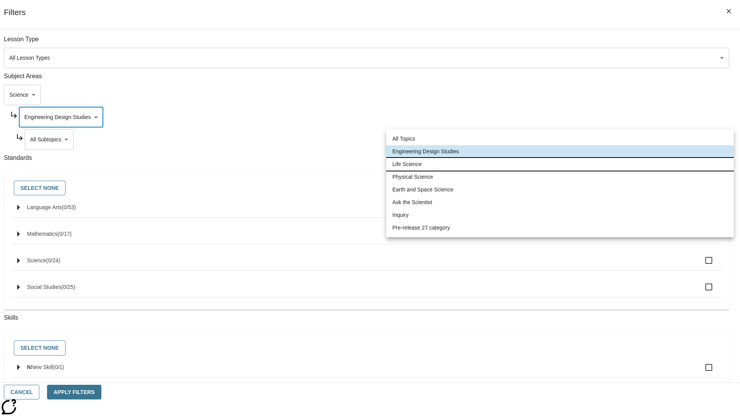
click at [560, 164] on li "Life Science" at bounding box center [560, 164] width 348 height 13
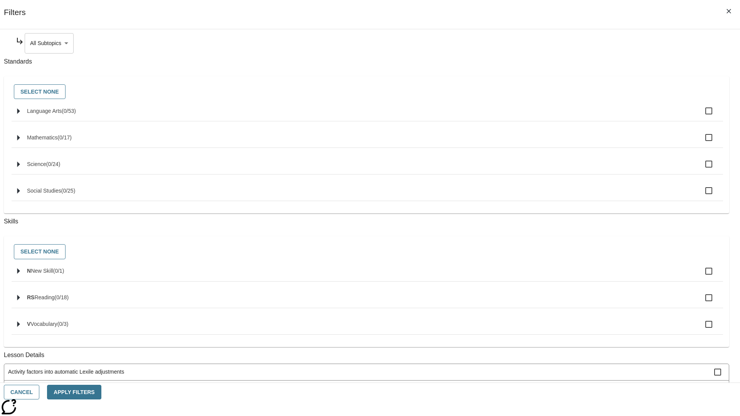
click at [565, 43] on body "Skip to main content [GEOGRAPHIC_DATA] Edition EN Grade 3 2025 Auto Grade 3 Sea…" at bounding box center [370, 238] width 734 height 425
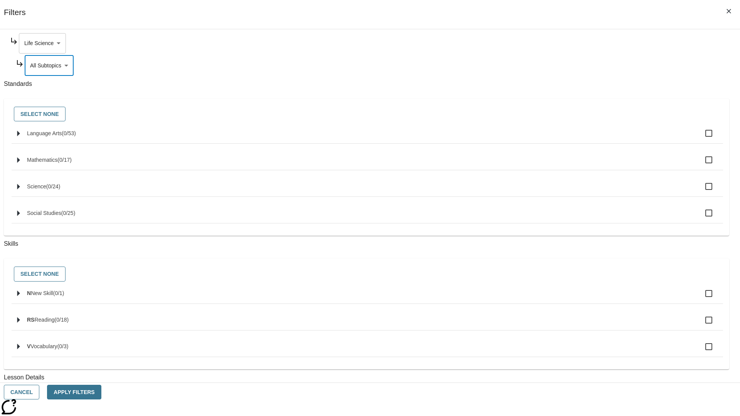
click at [562, 43] on body "Skip to main content [GEOGRAPHIC_DATA] Edition EN Grade 3 2025 Auto Grade 3 Sea…" at bounding box center [370, 238] width 734 height 425
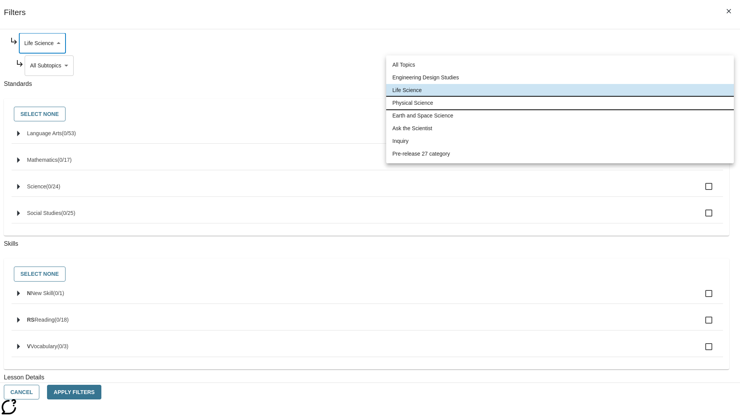
click at [560, 103] on li "Physical Science" at bounding box center [560, 103] width 348 height 13
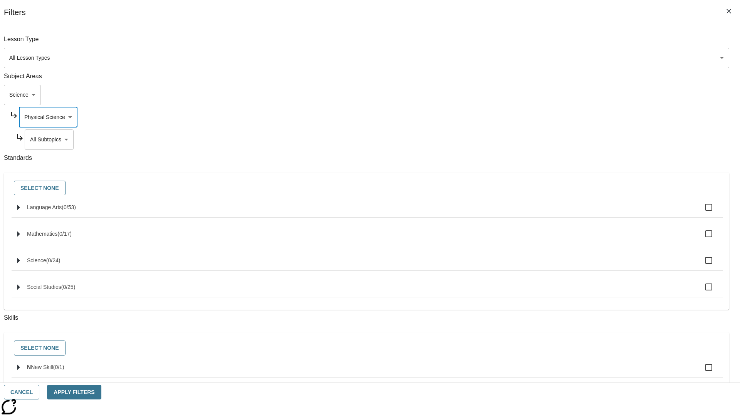
click at [565, 43] on body "Skip to main content [GEOGRAPHIC_DATA] Edition EN Grade 3 2025 Auto Grade 3 Sea…" at bounding box center [370, 238] width 734 height 425
click at [562, 43] on body "Skip to main content [GEOGRAPHIC_DATA] Edition EN Grade 3 2025 Auto Grade 3 Sea…" at bounding box center [370, 238] width 734 height 425
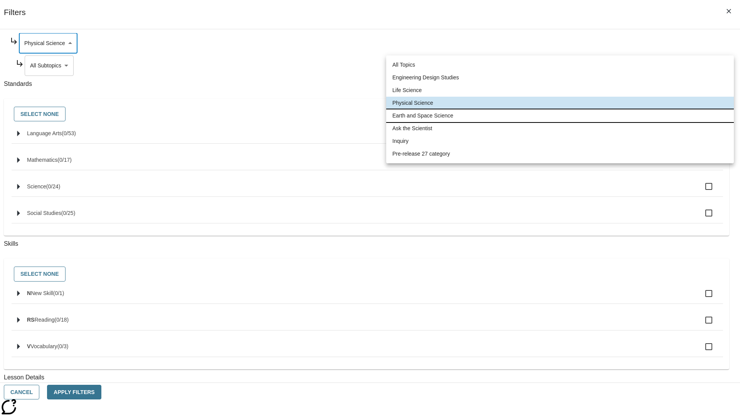
click at [560, 116] on li "Earth and Space Science" at bounding box center [560, 115] width 348 height 13
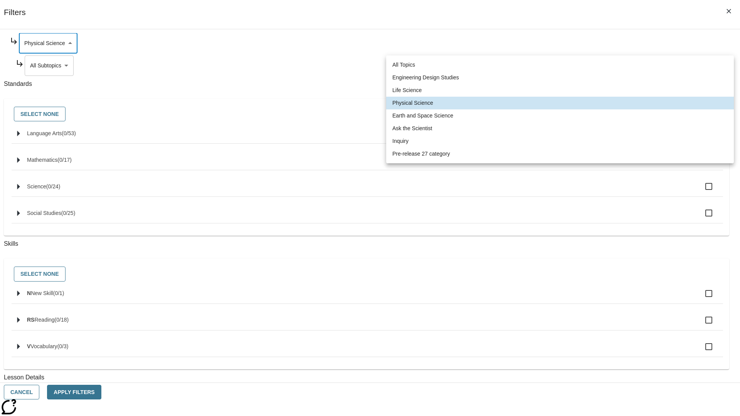
type input "192"
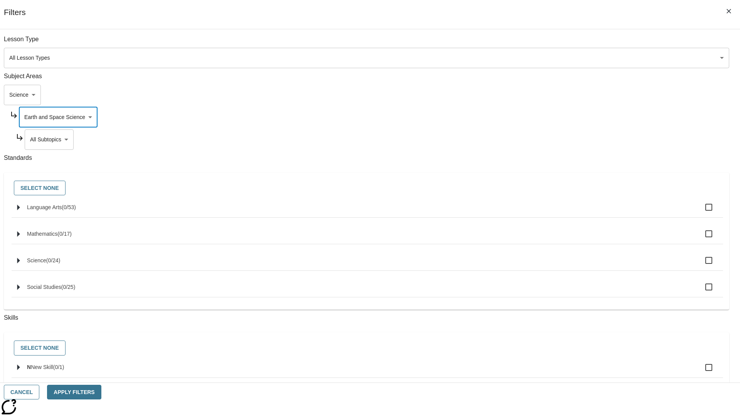
click at [565, 140] on body "Skip to main content [GEOGRAPHIC_DATA] Edition EN Grade 3 2025 Auto Grade 3 Sea…" at bounding box center [370, 238] width 734 height 425
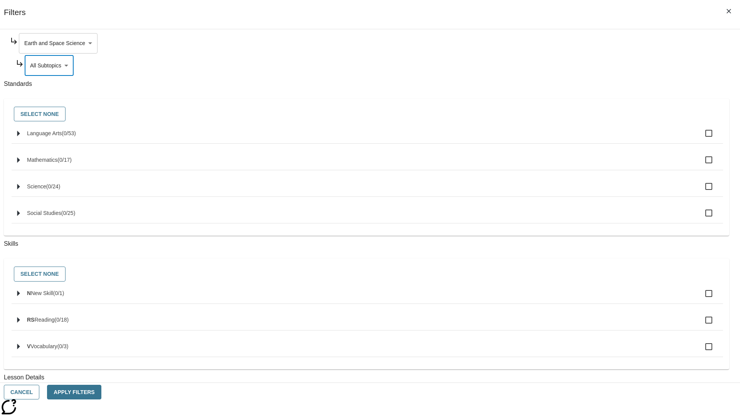
click at [562, 43] on body "Skip to main content [GEOGRAPHIC_DATA] Edition EN Grade 3 2025 Auto Grade 3 Sea…" at bounding box center [370, 238] width 734 height 425
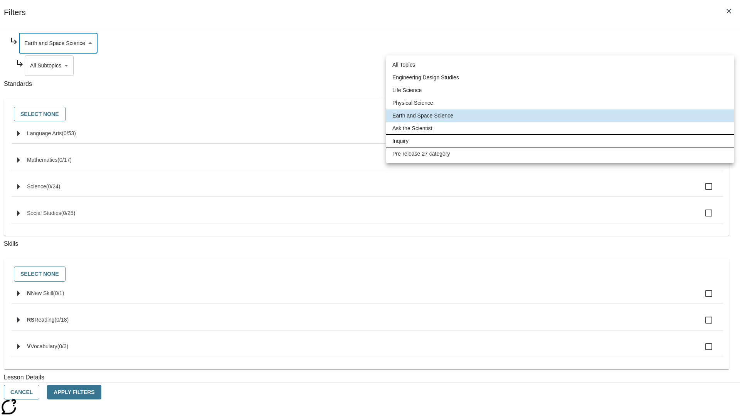
click at [560, 141] on li "Inquiry" at bounding box center [560, 141] width 348 height 13
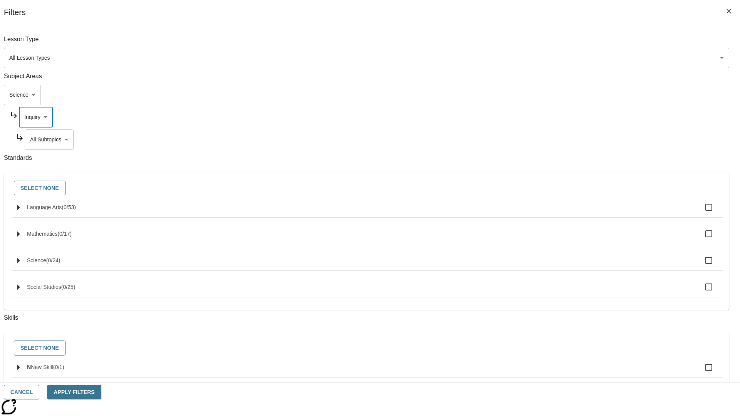
click at [565, 43] on body "Skip to main content [GEOGRAPHIC_DATA] Edition EN Grade 3 2025 Auto Grade 3 Sea…" at bounding box center [370, 238] width 734 height 425
click at [562, 43] on body "Skip to main content [GEOGRAPHIC_DATA] Edition EN Grade 3 2025 Auto Grade 3 Sea…" at bounding box center [370, 238] width 734 height 425
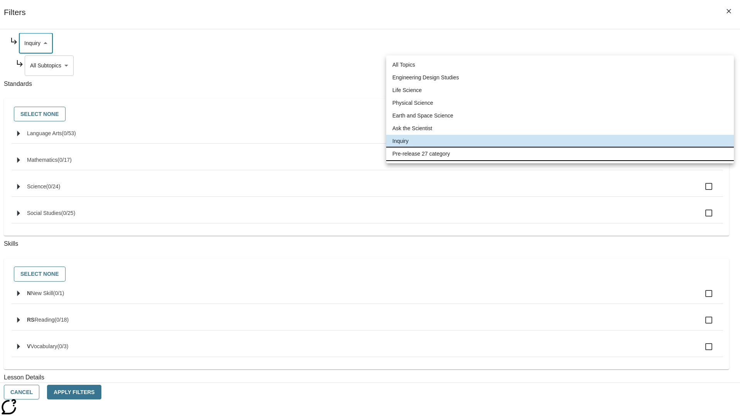
click at [560, 154] on li "Pre-release 27 category" at bounding box center [560, 154] width 348 height 13
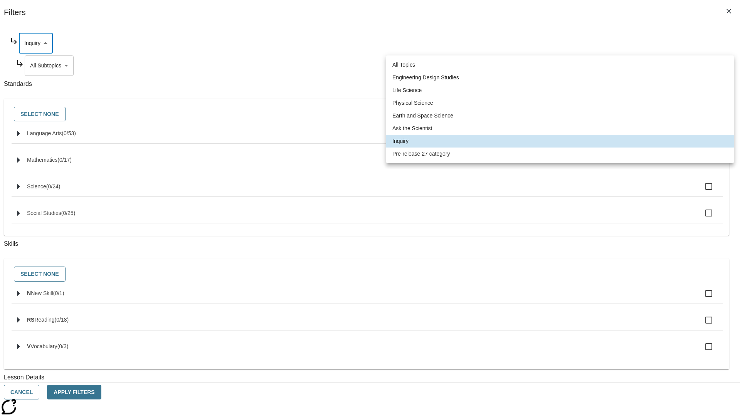
type input "271"
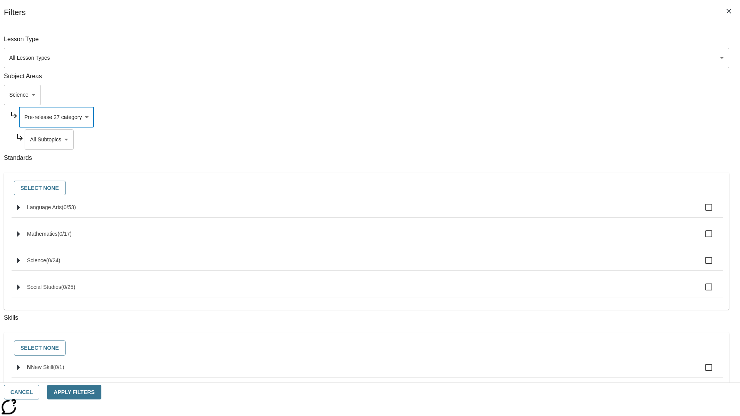
click at [565, 43] on body "Skip to main content [GEOGRAPHIC_DATA] Edition EN Grade 3 2025 Auto Grade 3 Sea…" at bounding box center [370, 238] width 734 height 425
click at [555, 43] on body "Skip to main content [GEOGRAPHIC_DATA] Edition EN Grade 3 2025 Auto Grade 3 Sea…" at bounding box center [370, 238] width 734 height 425
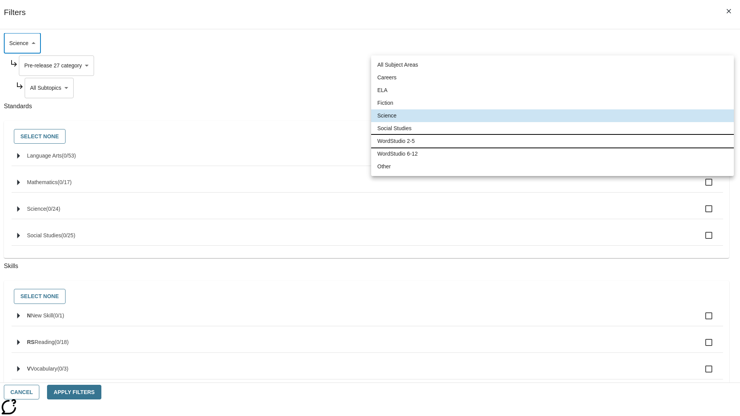
click at [552, 141] on li "WordStudio 2-5" at bounding box center [552, 141] width 363 height 13
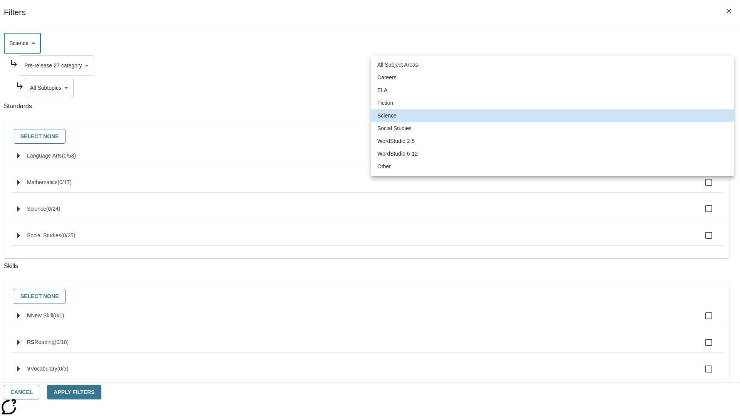
type input "6"
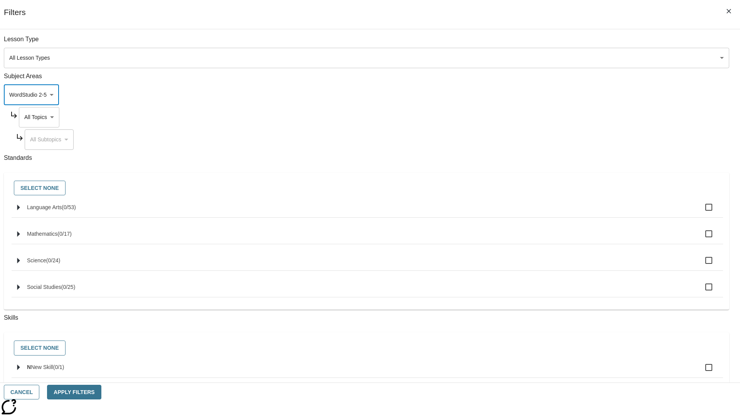
click at [562, 43] on body "Skip to main content [GEOGRAPHIC_DATA] Edition EN Grade 3 2025 Auto Grade 3 Sea…" at bounding box center [370, 238] width 734 height 425
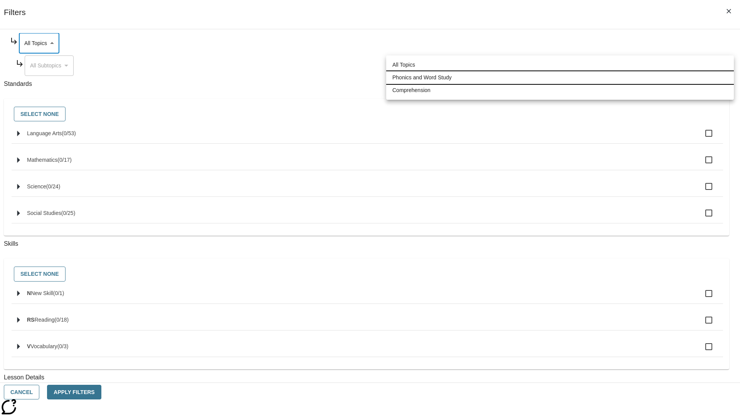
click at [560, 77] on li "Phonics and Word Study" at bounding box center [560, 77] width 348 height 13
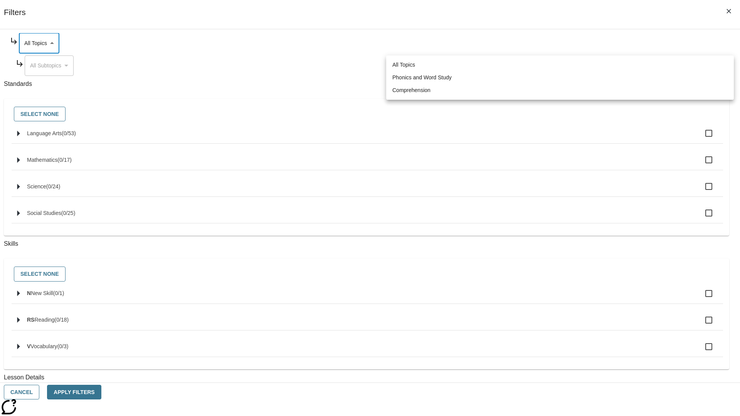
type input "249"
